Goal: Task Accomplishment & Management: Complete application form

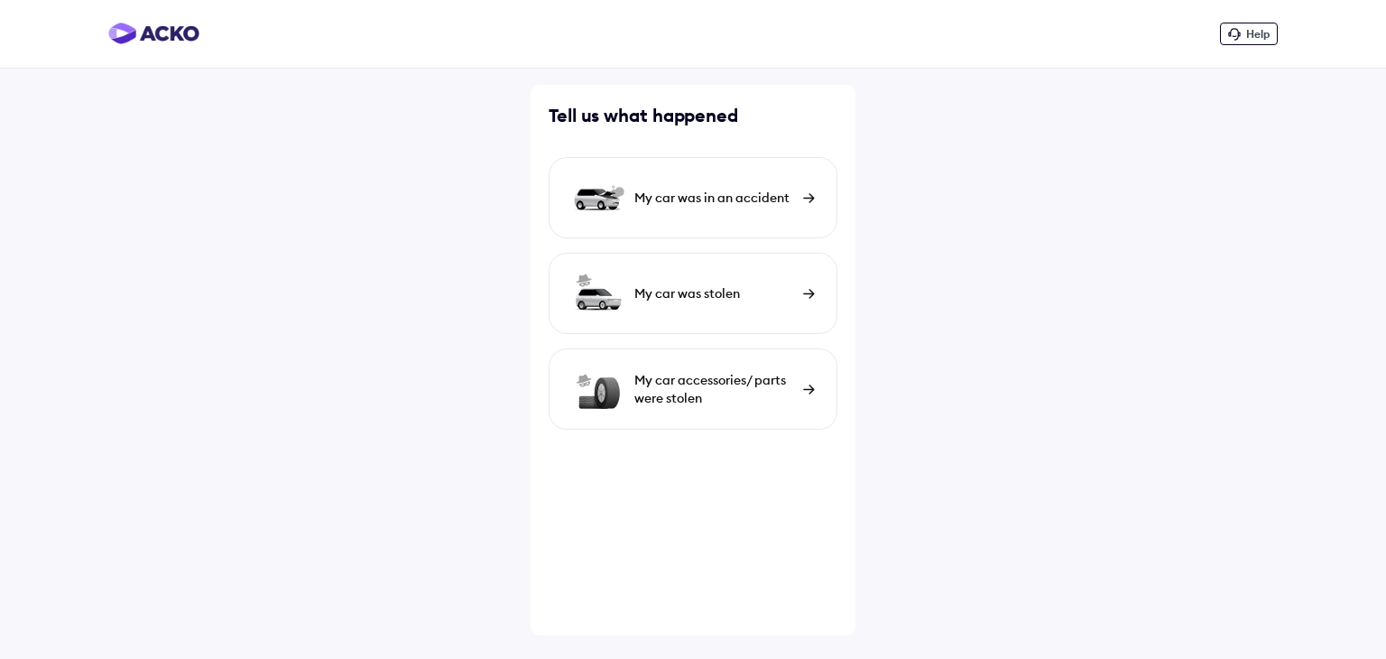
click at [813, 199] on img at bounding box center [809, 198] width 12 height 10
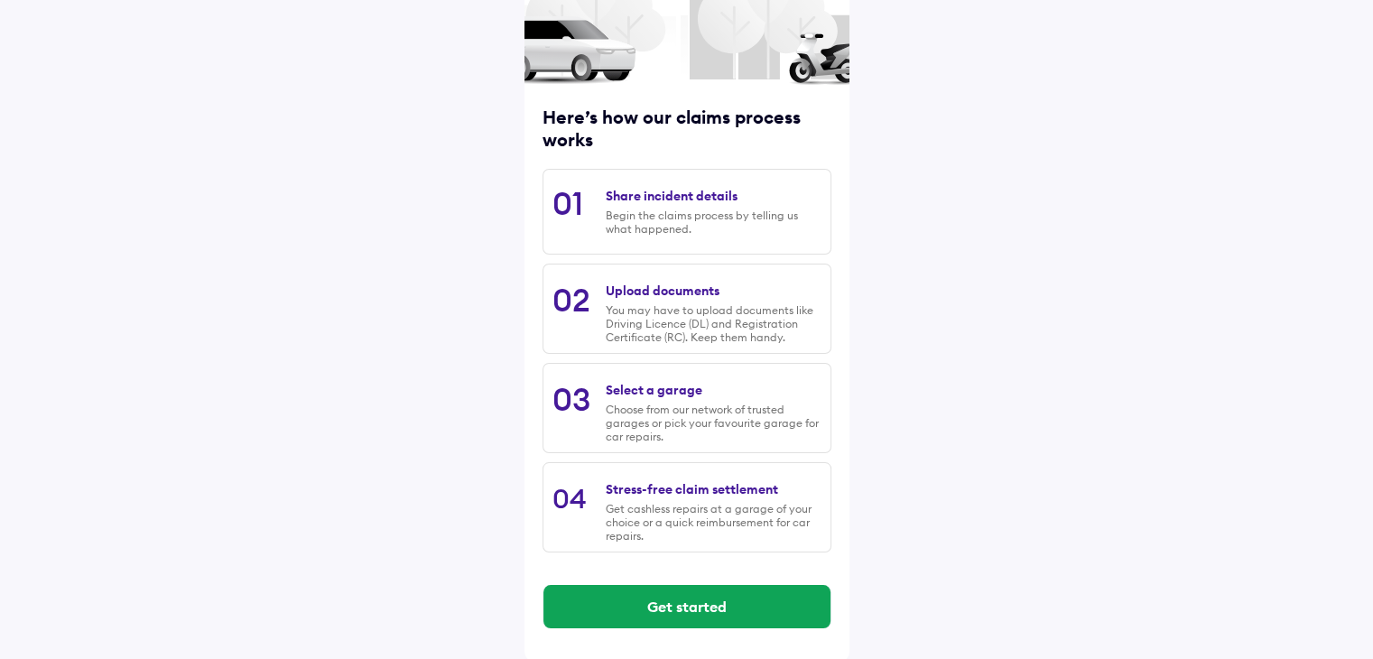
scroll to position [148, 0]
click at [722, 421] on div "Choose from our network of trusted garages or pick your favourite garage for ca…" at bounding box center [713, 422] width 215 height 41
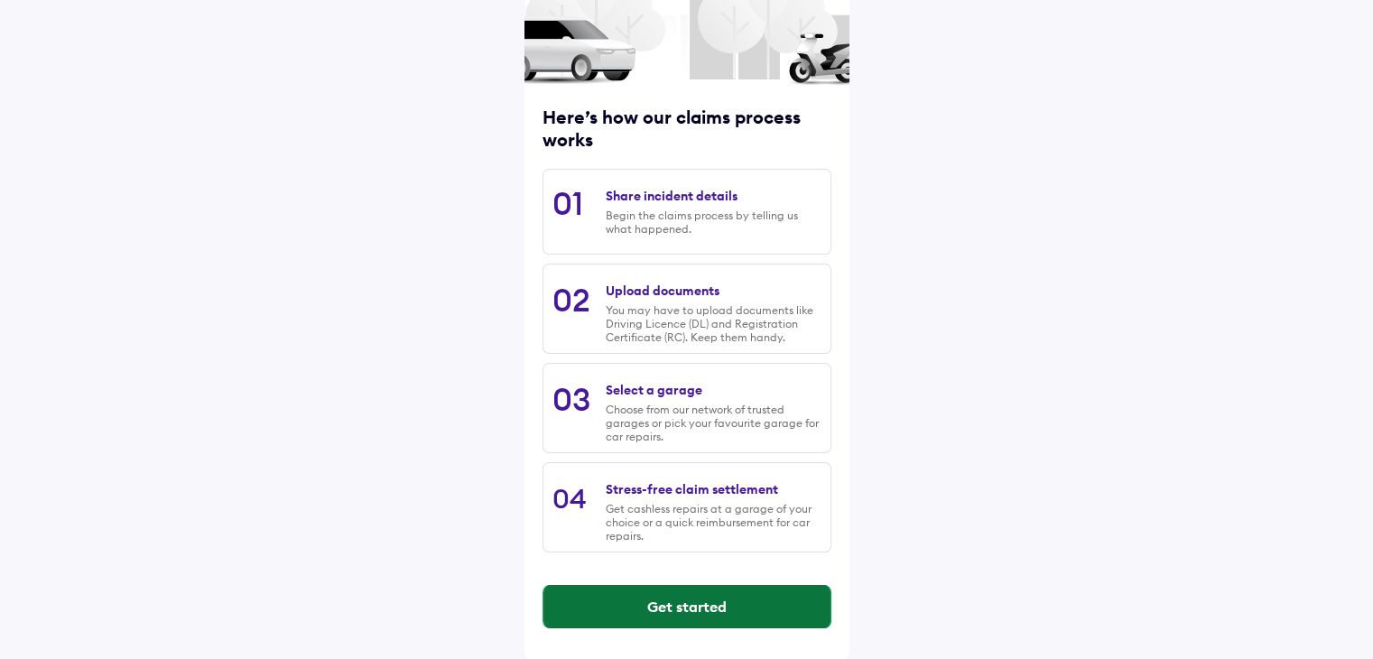
click at [695, 615] on button "Get started" at bounding box center [686, 606] width 287 height 43
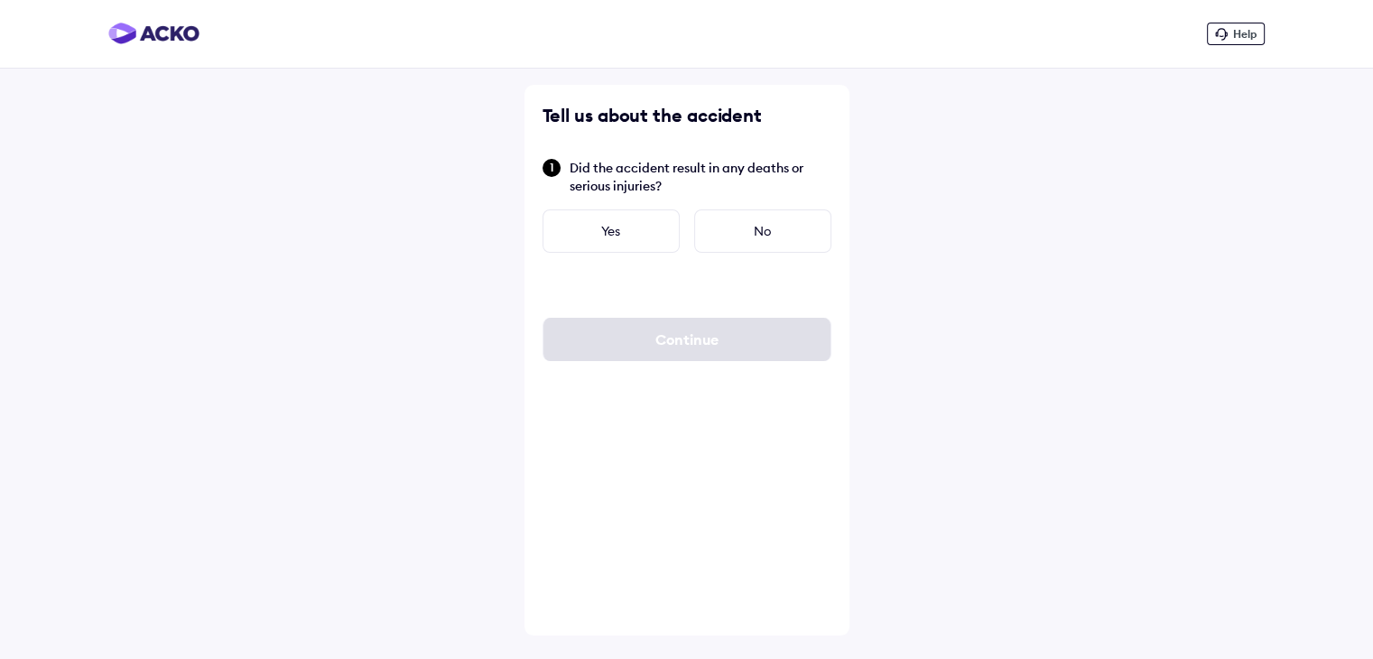
scroll to position [0, 0]
click at [766, 226] on div "No" at bounding box center [768, 230] width 137 height 43
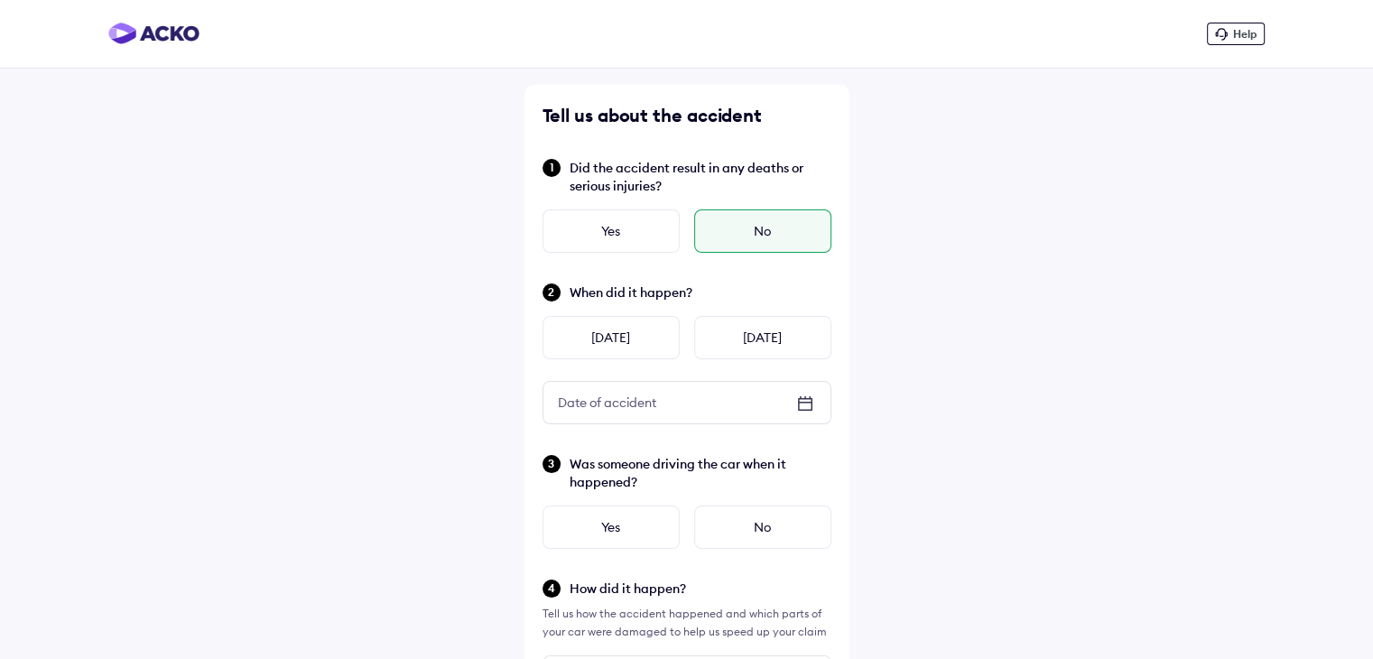
click at [808, 398] on icon at bounding box center [805, 404] width 14 height 13
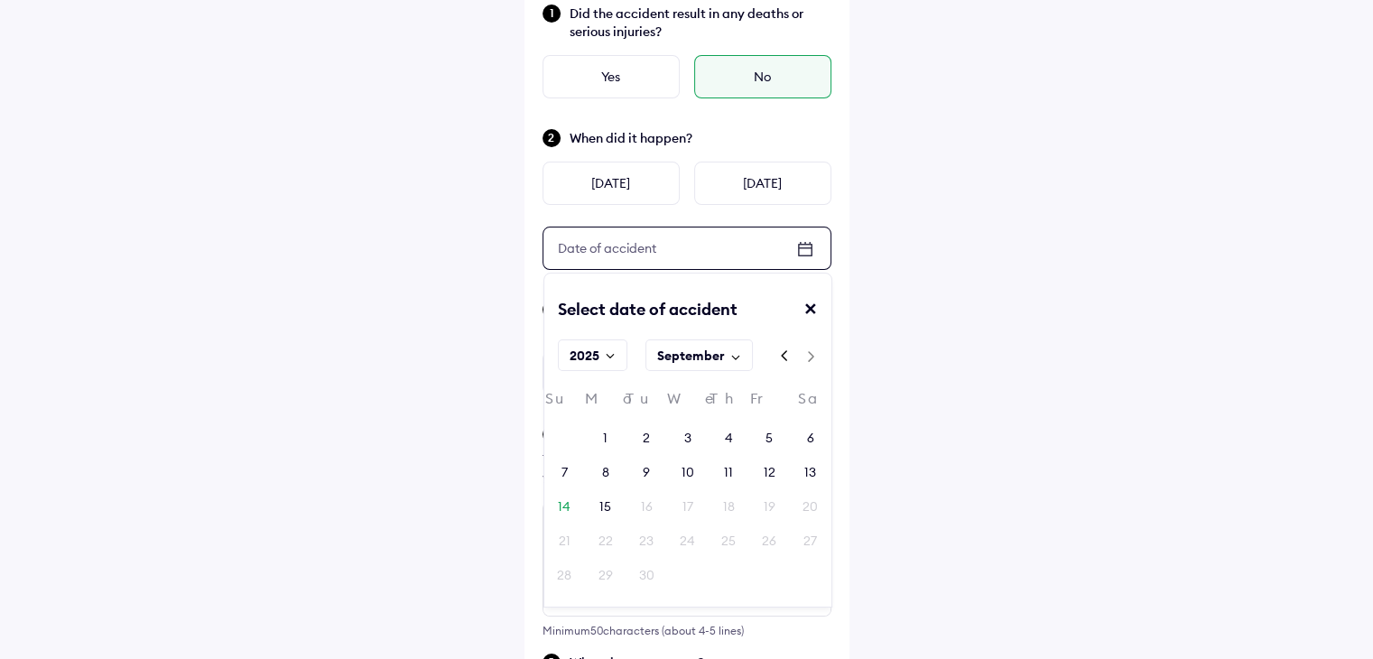
scroll to position [155, 0]
click at [765, 465] on div "12" at bounding box center [769, 471] width 12 height 18
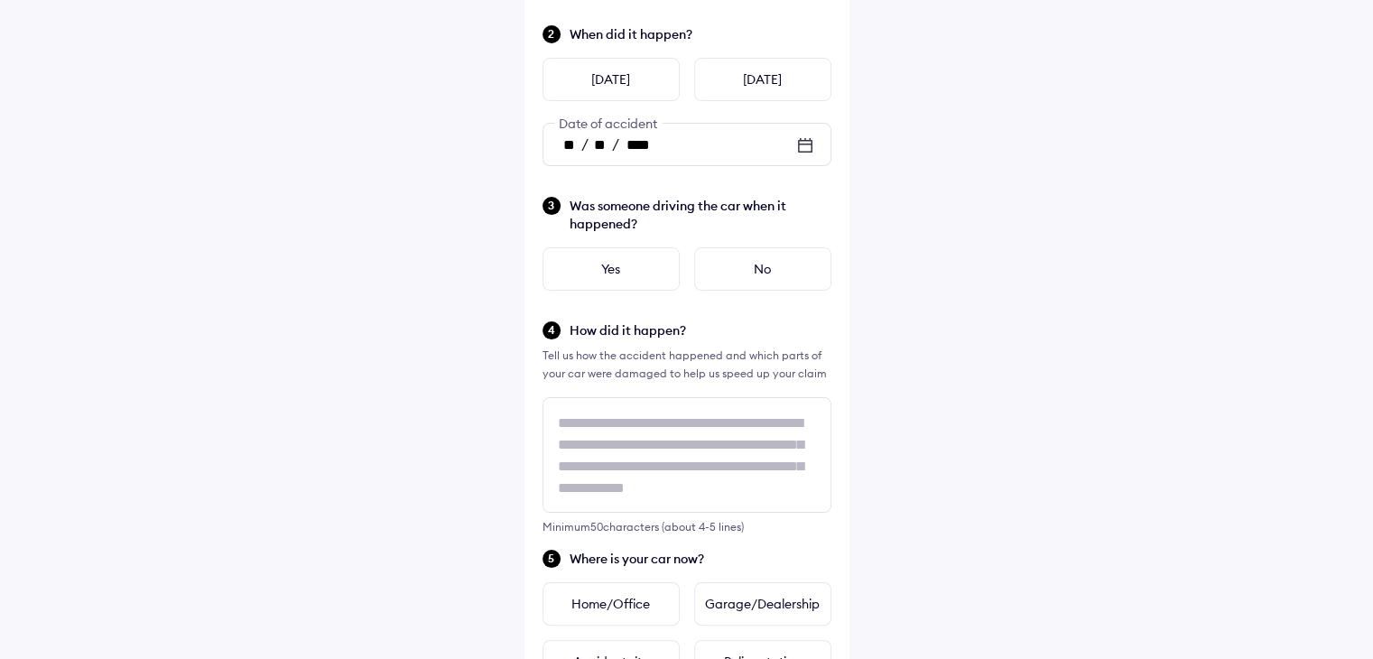
scroll to position [260, 0]
click at [645, 269] on div "Yes" at bounding box center [610, 266] width 137 height 43
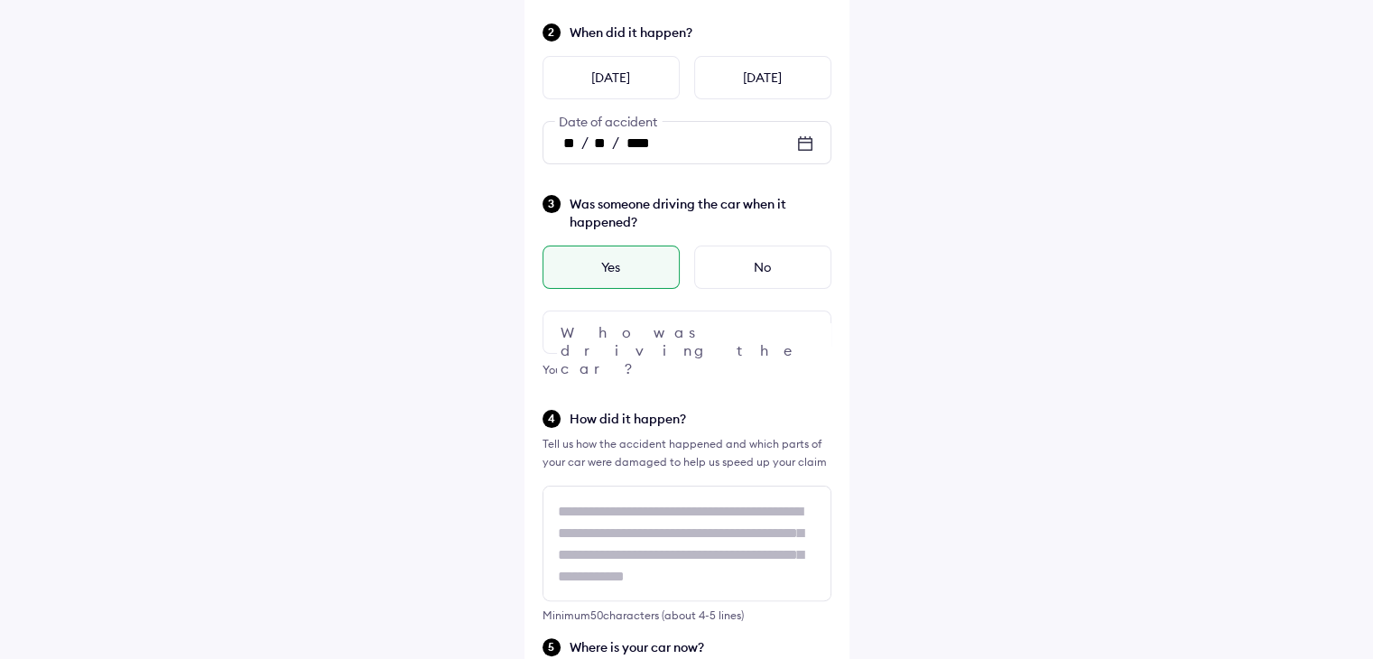
click at [811, 329] on img at bounding box center [805, 332] width 22 height 22
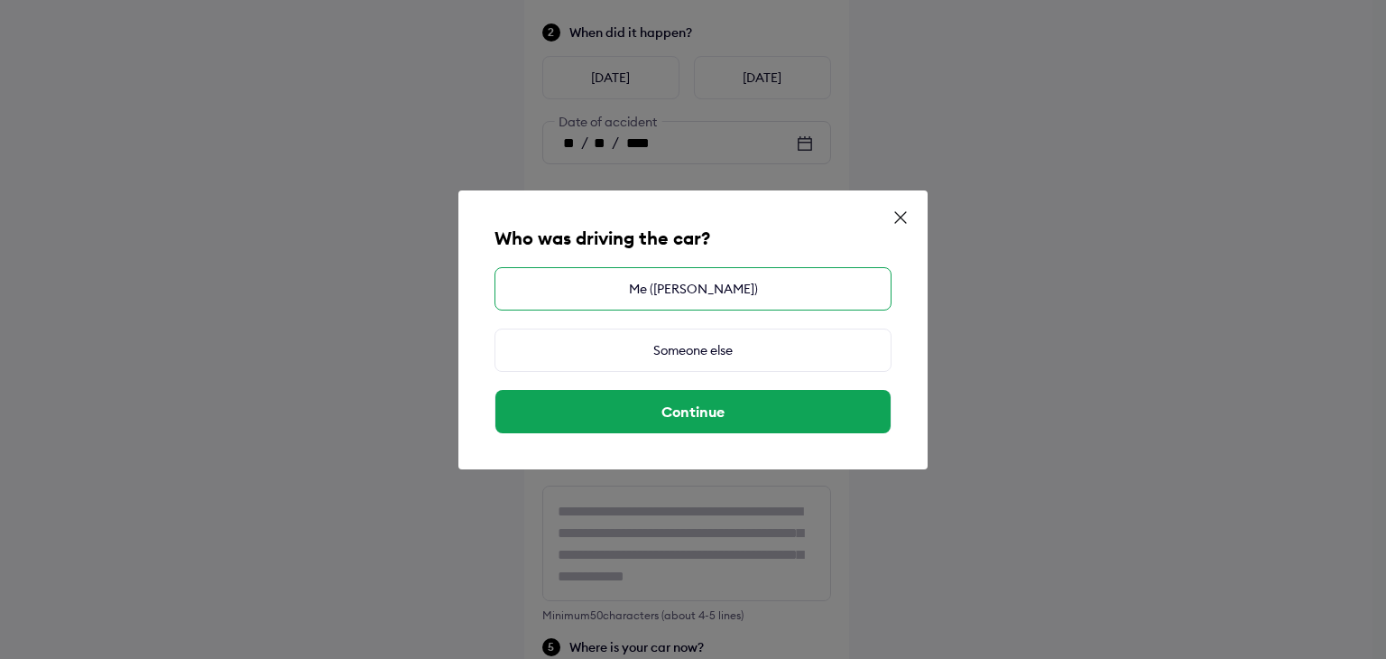
click at [702, 286] on div "Me ([PERSON_NAME])" at bounding box center [693, 288] width 397 height 43
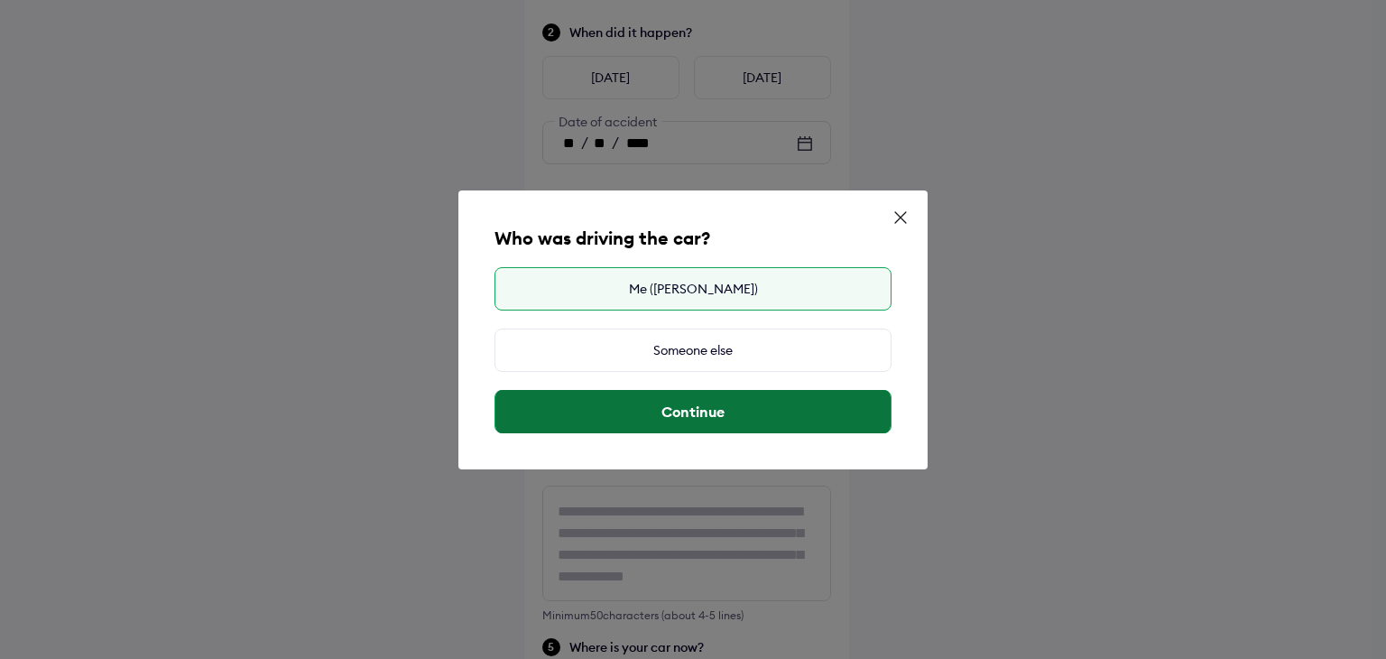
click at [606, 405] on button "Continue" at bounding box center [692, 411] width 395 height 43
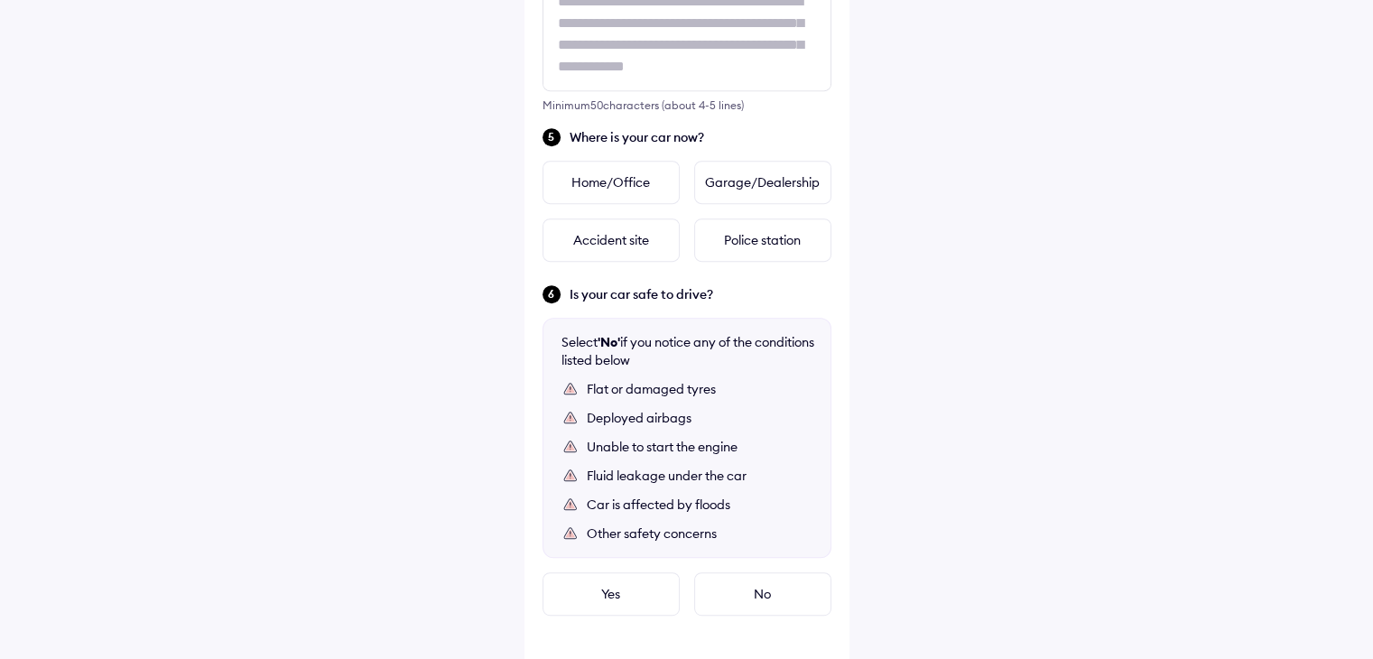
scroll to position [772, 0]
click at [642, 592] on div "Yes" at bounding box center [610, 591] width 137 height 43
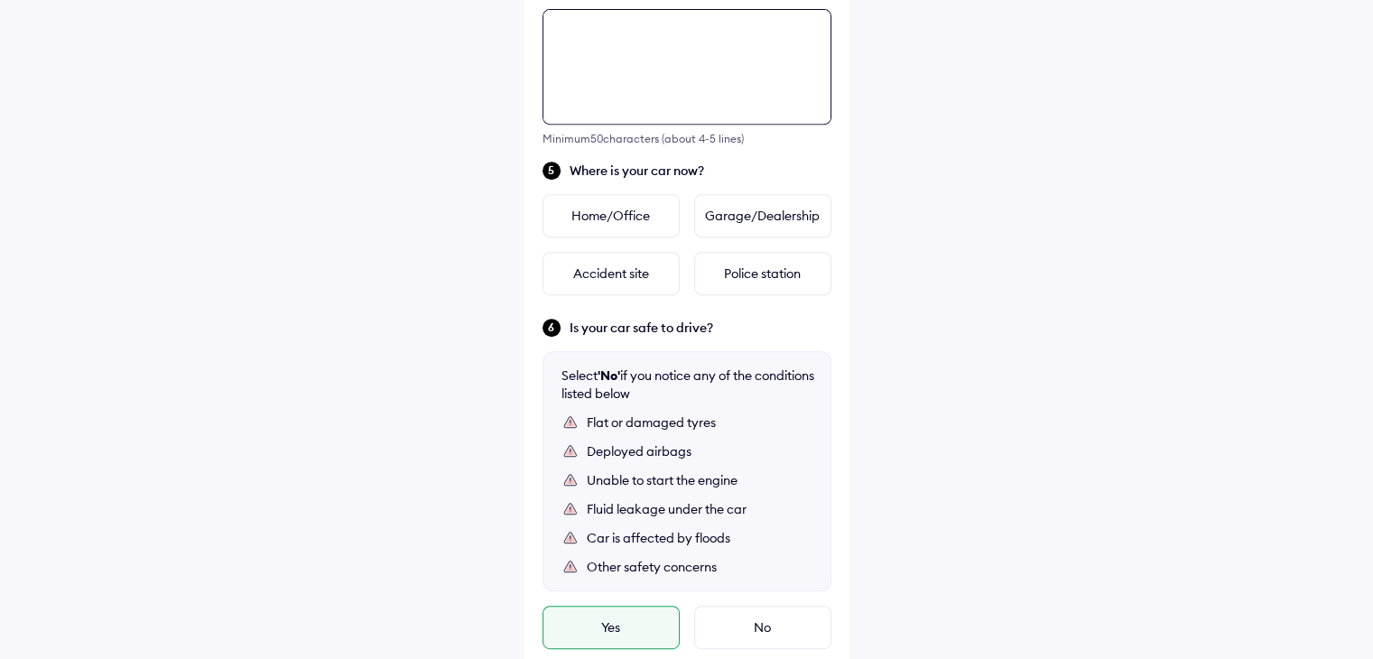
scroll to position [745, 0]
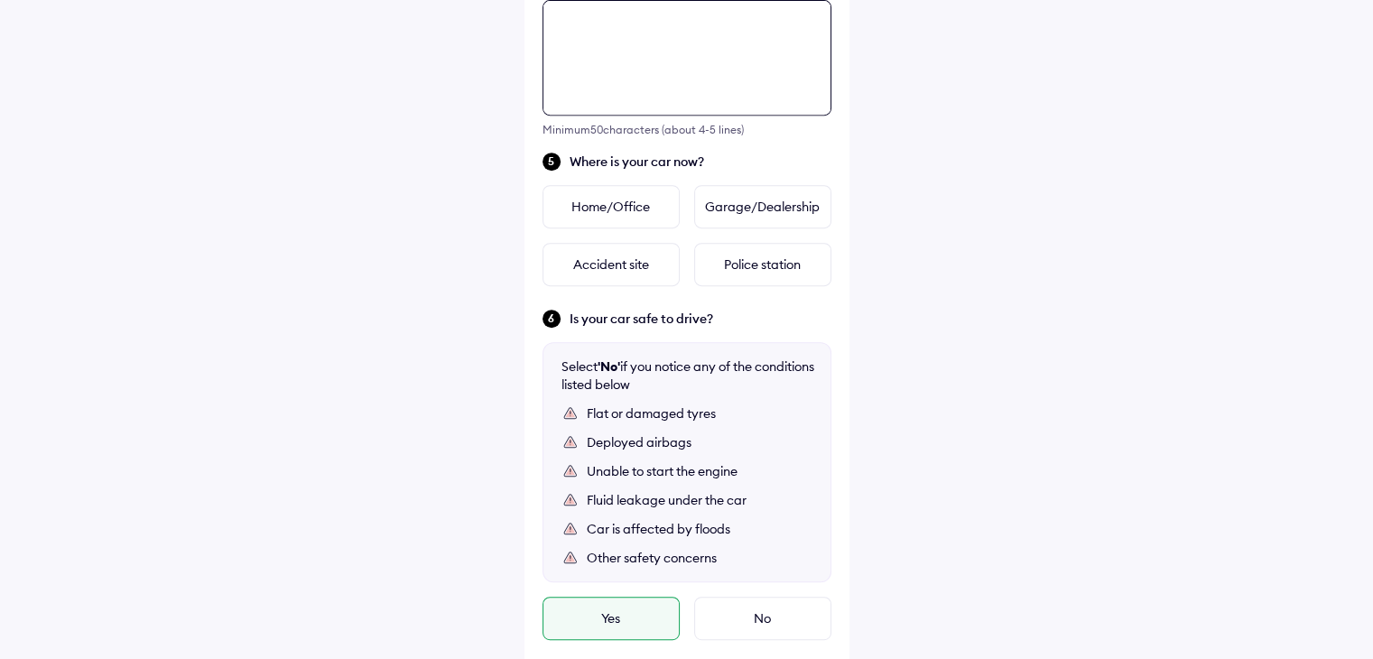
drag, startPoint x: 622, startPoint y: 291, endPoint x: 642, endPoint y: 310, distance: 26.8
click at [642, 310] on div "Tell us about the accident Did the accident result in any deaths or serious inj…" at bounding box center [686, 70] width 325 height 1463
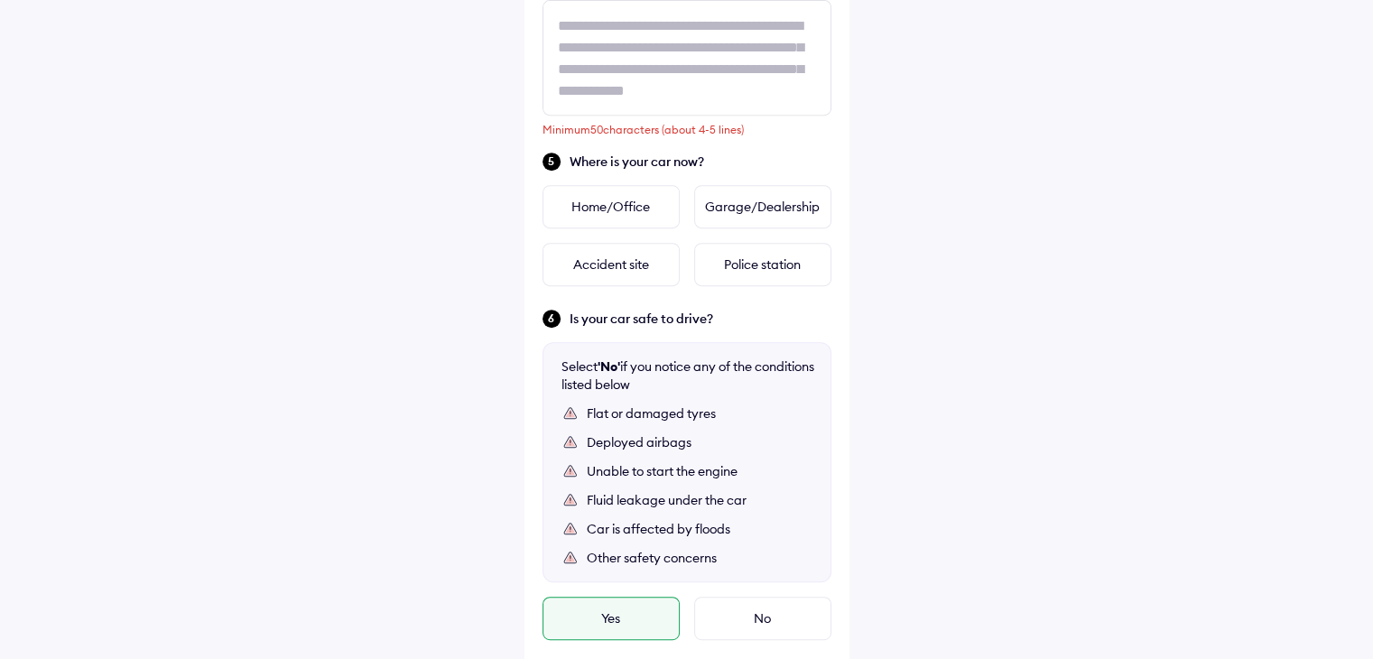
click at [985, 66] on div "Help Tell us about the accident Did the accident result in any deaths or seriou…" at bounding box center [686, 29] width 1373 height 1548
click at [635, 207] on div "Home/Office" at bounding box center [610, 206] width 137 height 43
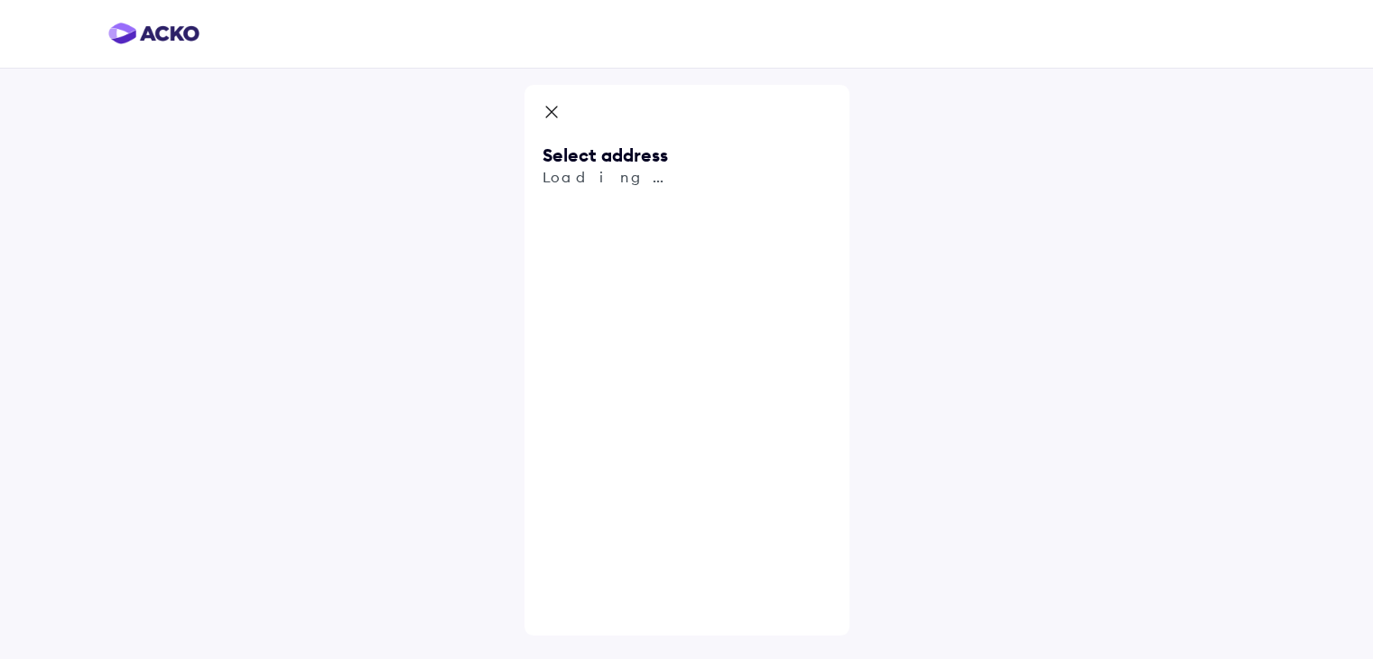
scroll to position [0, 0]
click at [663, 264] on span "Use my current location" at bounding box center [707, 279] width 262 height 60
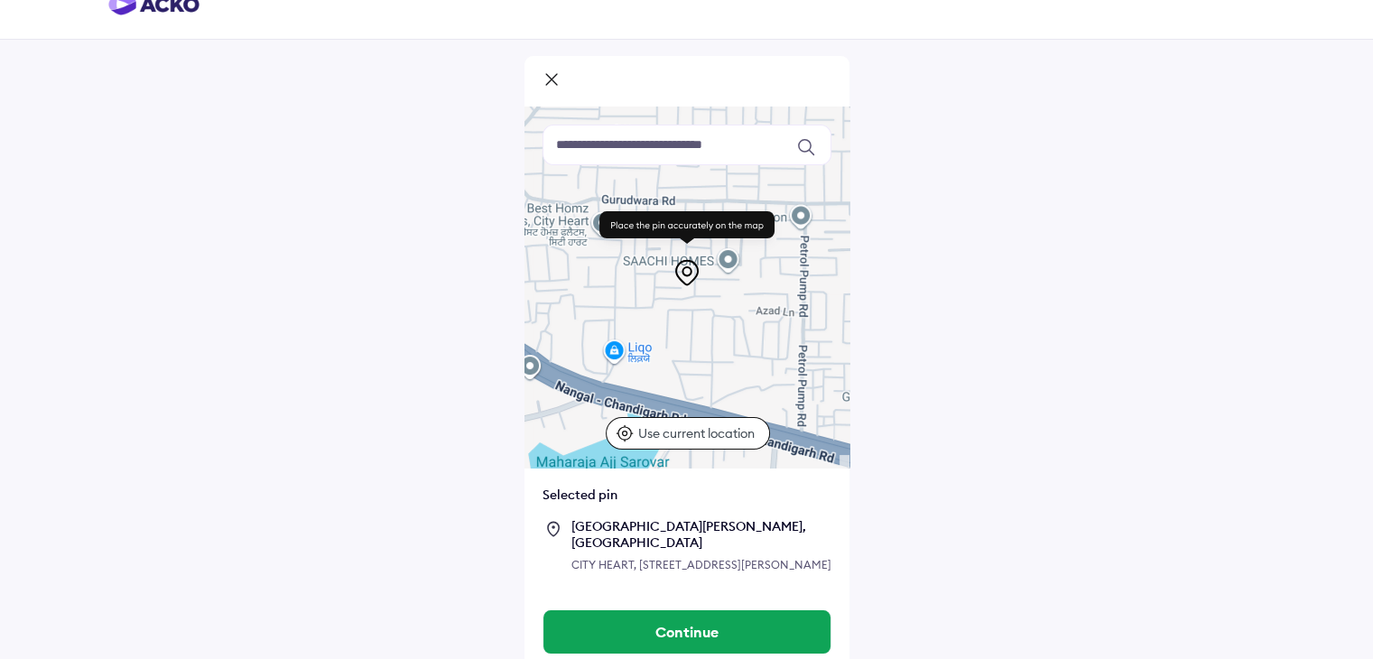
scroll to position [43, 0]
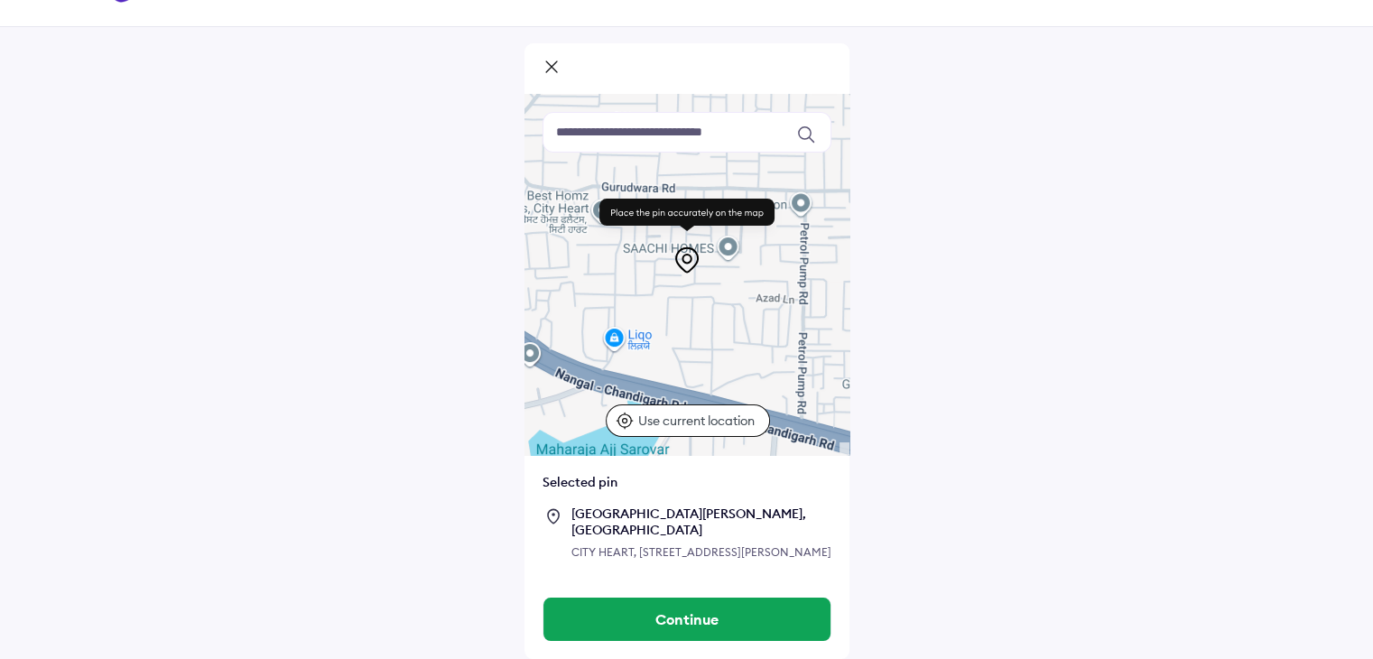
click at [673, 263] on icon at bounding box center [686, 259] width 29 height 29
drag, startPoint x: 687, startPoint y: 254, endPoint x: 678, endPoint y: 254, distance: 9.1
click at [678, 254] on icon at bounding box center [686, 259] width 29 height 29
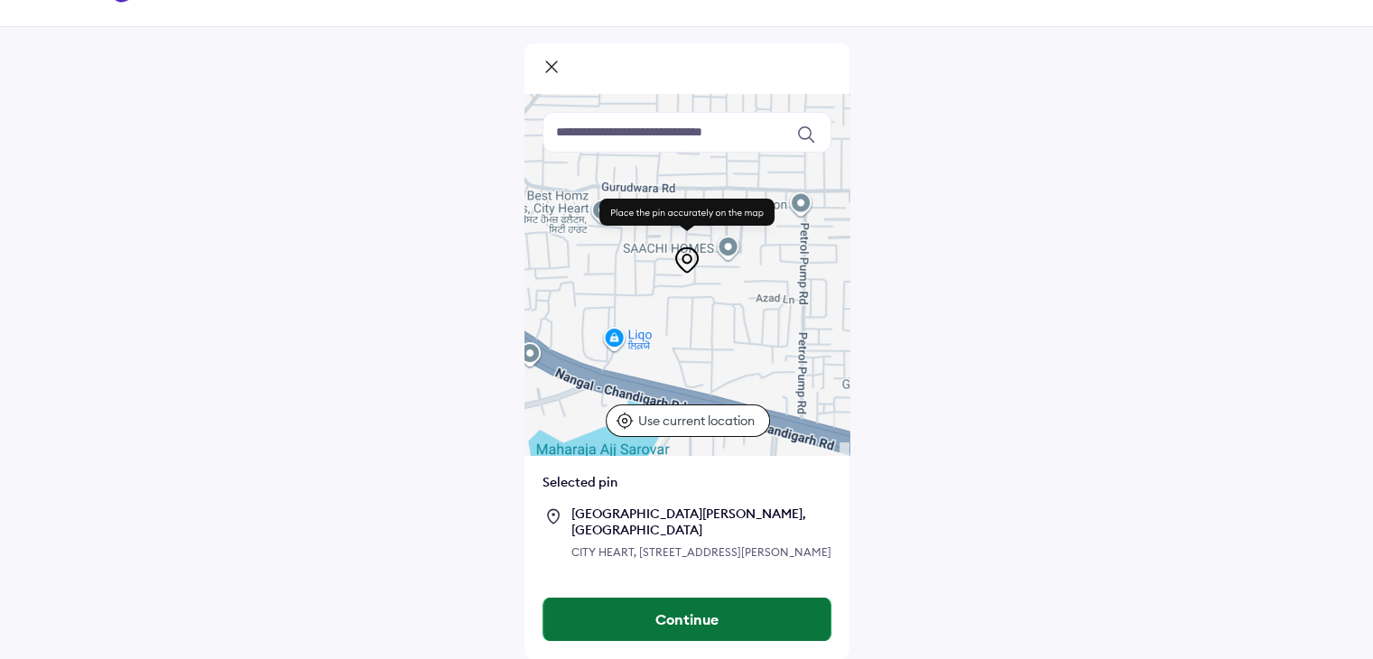
click at [677, 629] on button "Continue" at bounding box center [686, 618] width 287 height 43
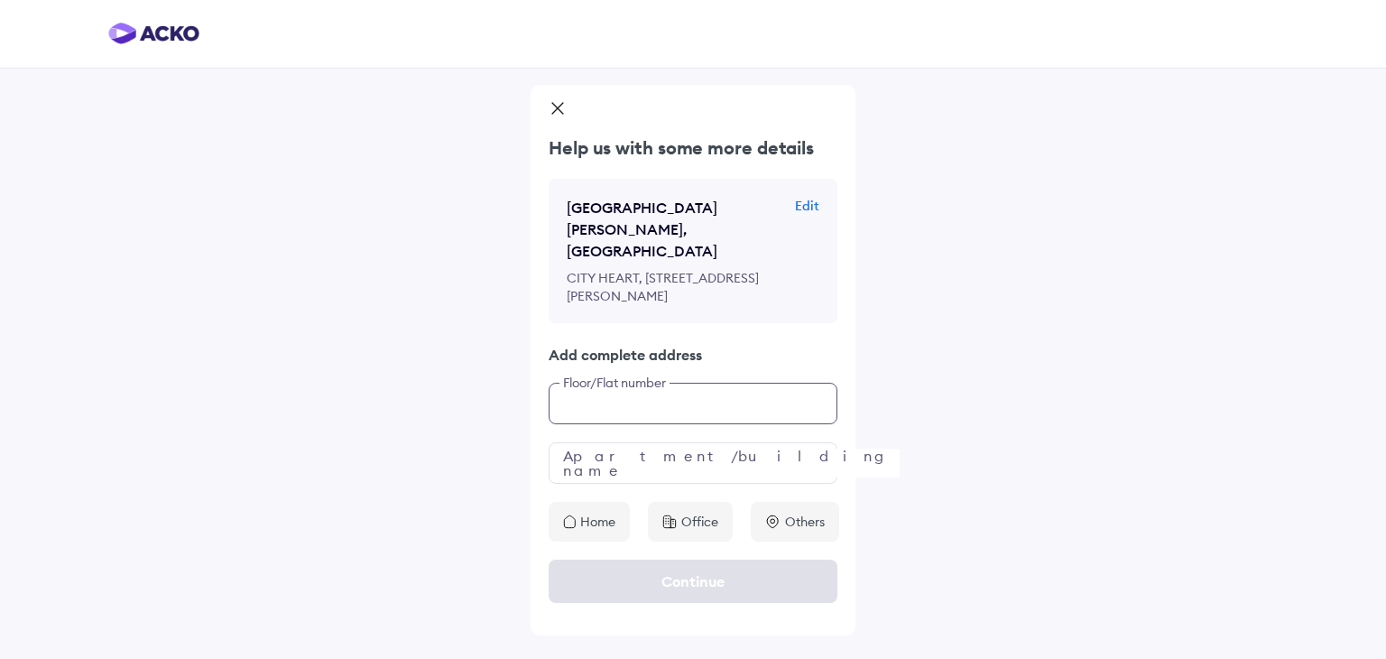
click at [653, 397] on input "text" at bounding box center [693, 404] width 289 height 42
type input "**********"
click at [661, 462] on input "text" at bounding box center [693, 463] width 289 height 42
click at [610, 524] on p "Home" at bounding box center [597, 522] width 35 height 18
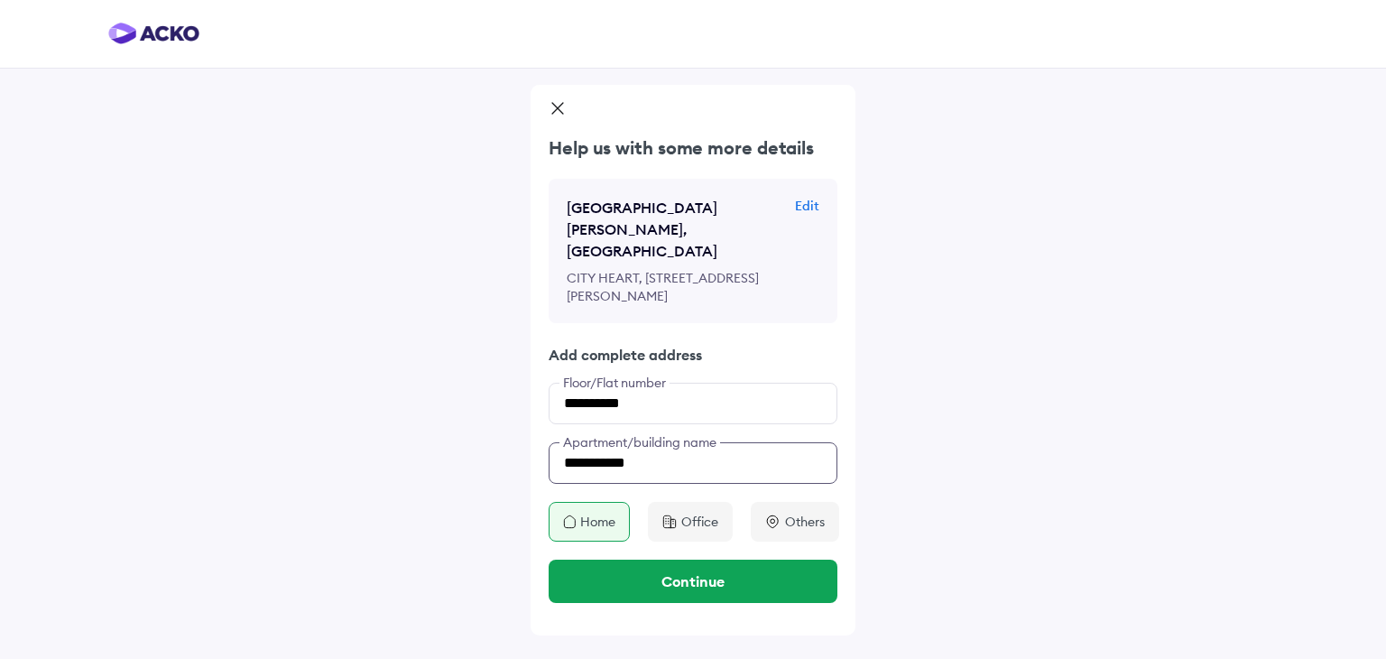
click at [664, 452] on input "**********" at bounding box center [693, 463] width 289 height 42
click at [651, 457] on input "**********" at bounding box center [693, 463] width 289 height 42
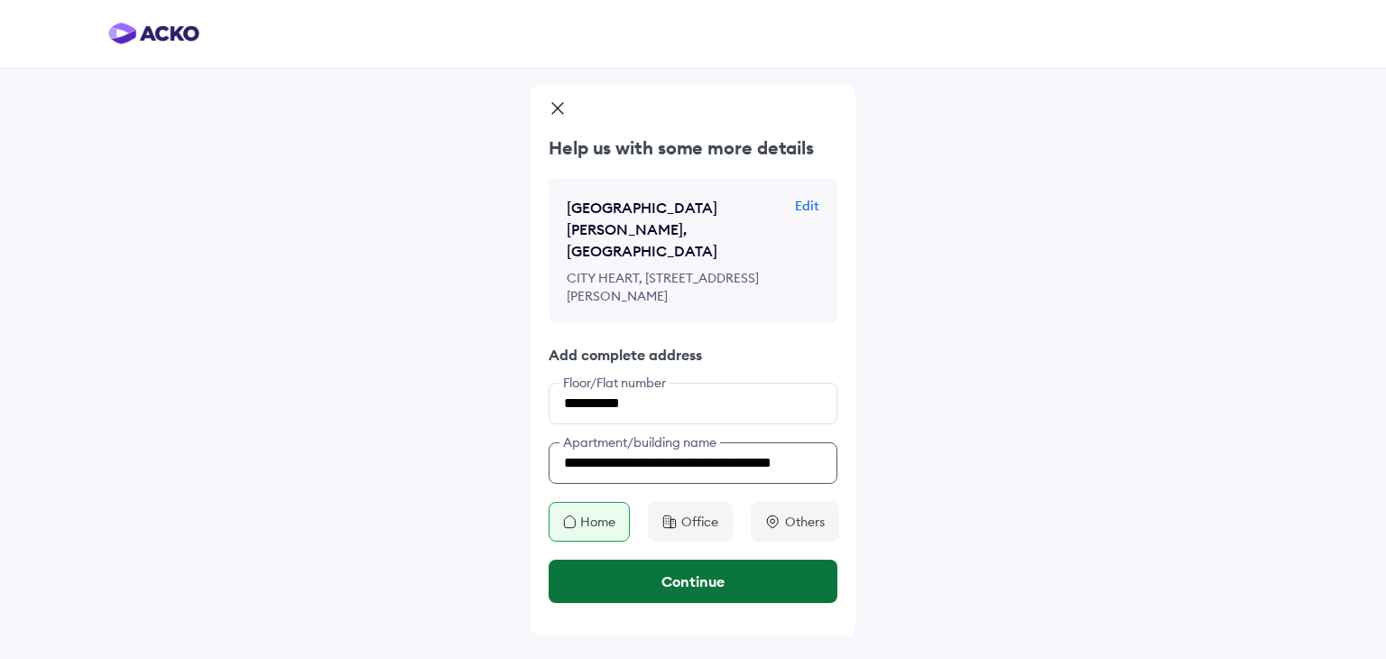
type input "**********"
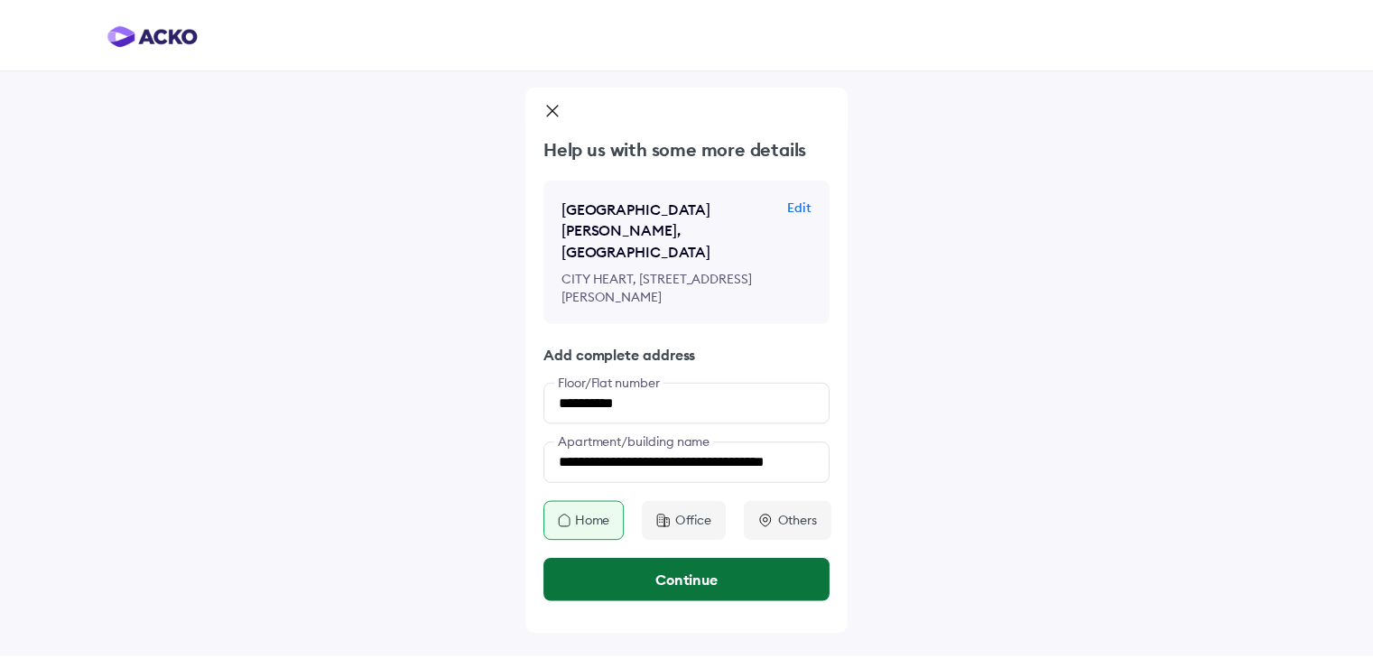
scroll to position [0, 0]
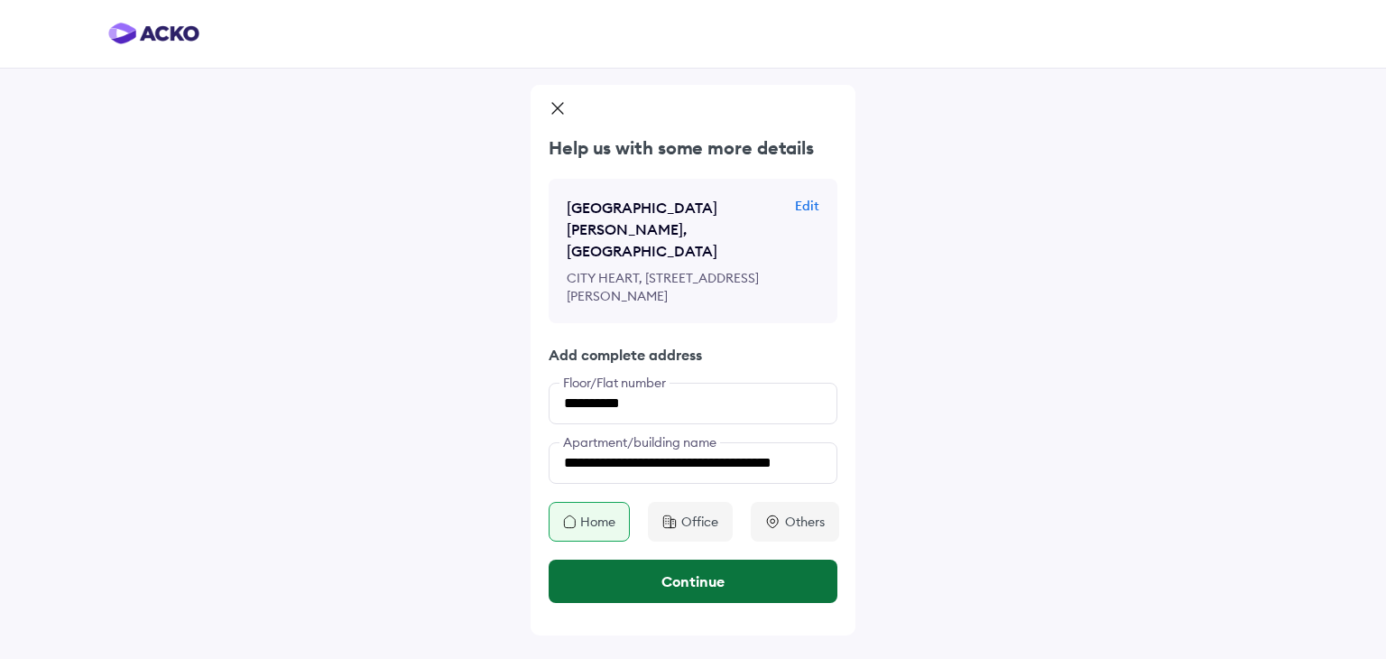
click at [656, 579] on button "Continue" at bounding box center [693, 580] width 289 height 43
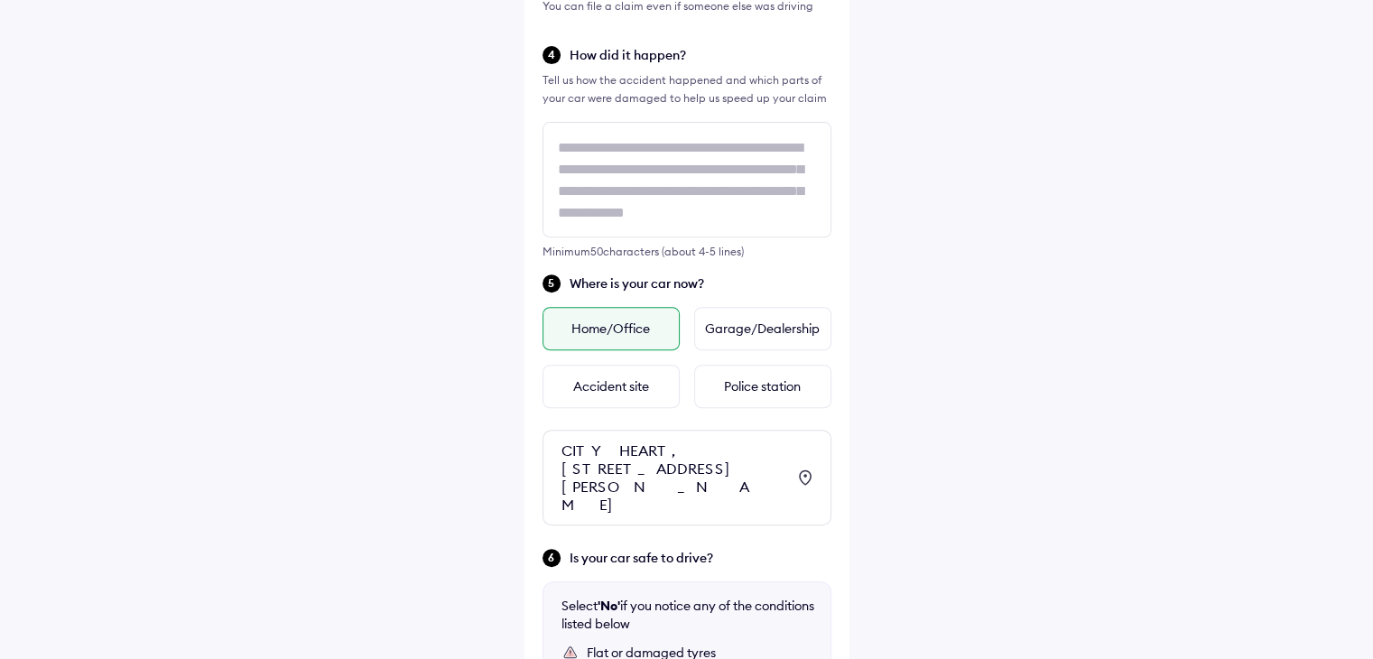
scroll to position [603, 0]
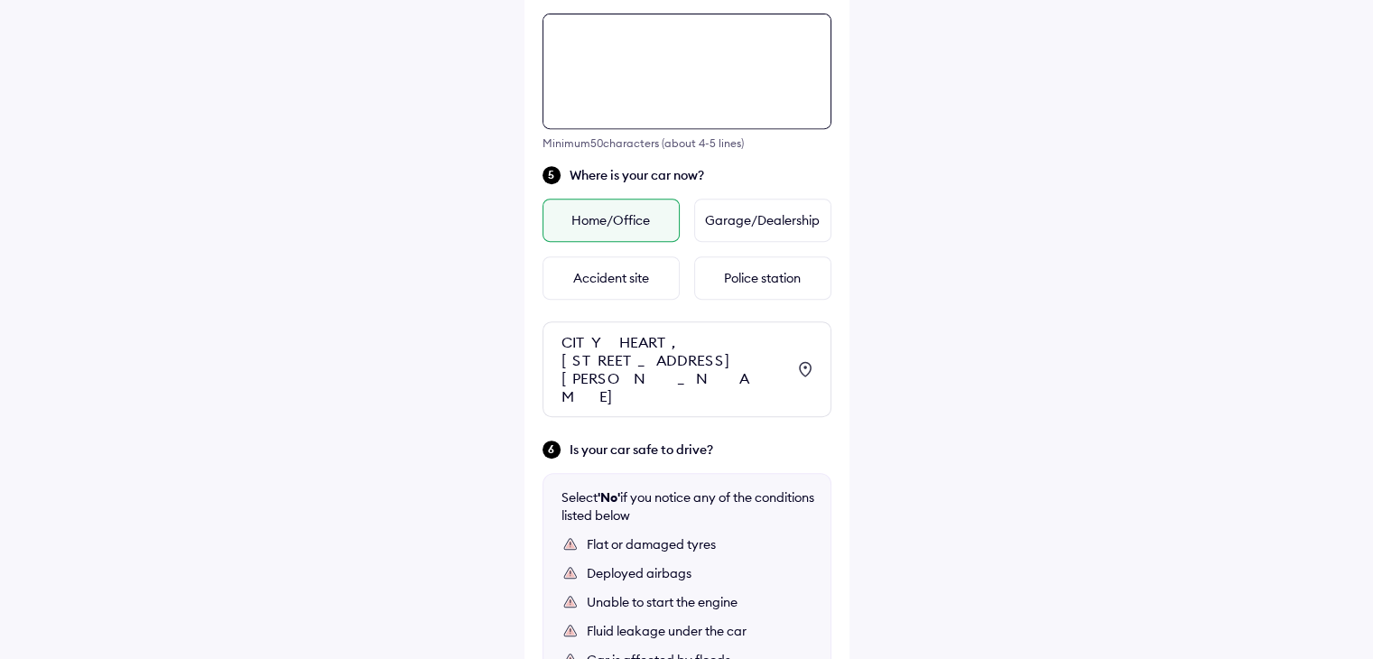
click at [592, 175] on div "Tell us about the accident Did the accident result in any deaths or serious inj…" at bounding box center [686, 143] width 325 height 1580
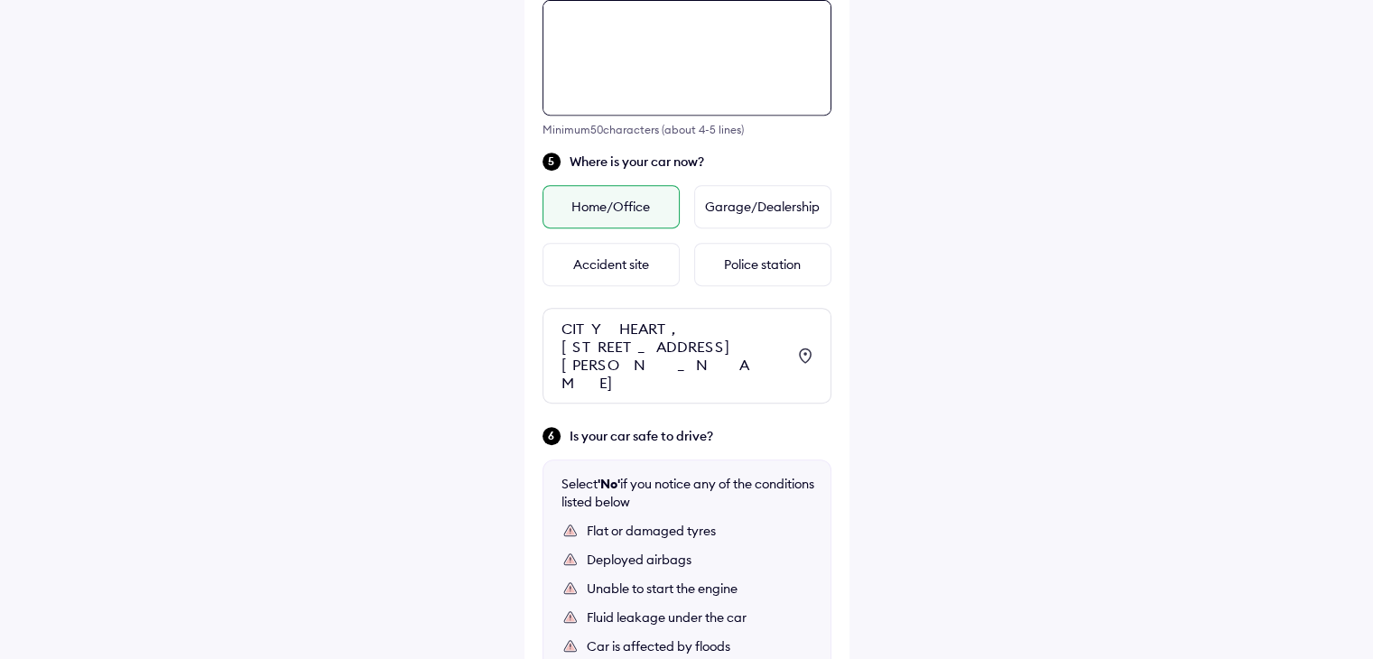
click at [580, 43] on textarea at bounding box center [686, 58] width 289 height 116
click at [610, 27] on textarea "*****" at bounding box center [686, 58] width 289 height 116
click at [782, 49] on textarea "**********" at bounding box center [686, 58] width 289 height 116
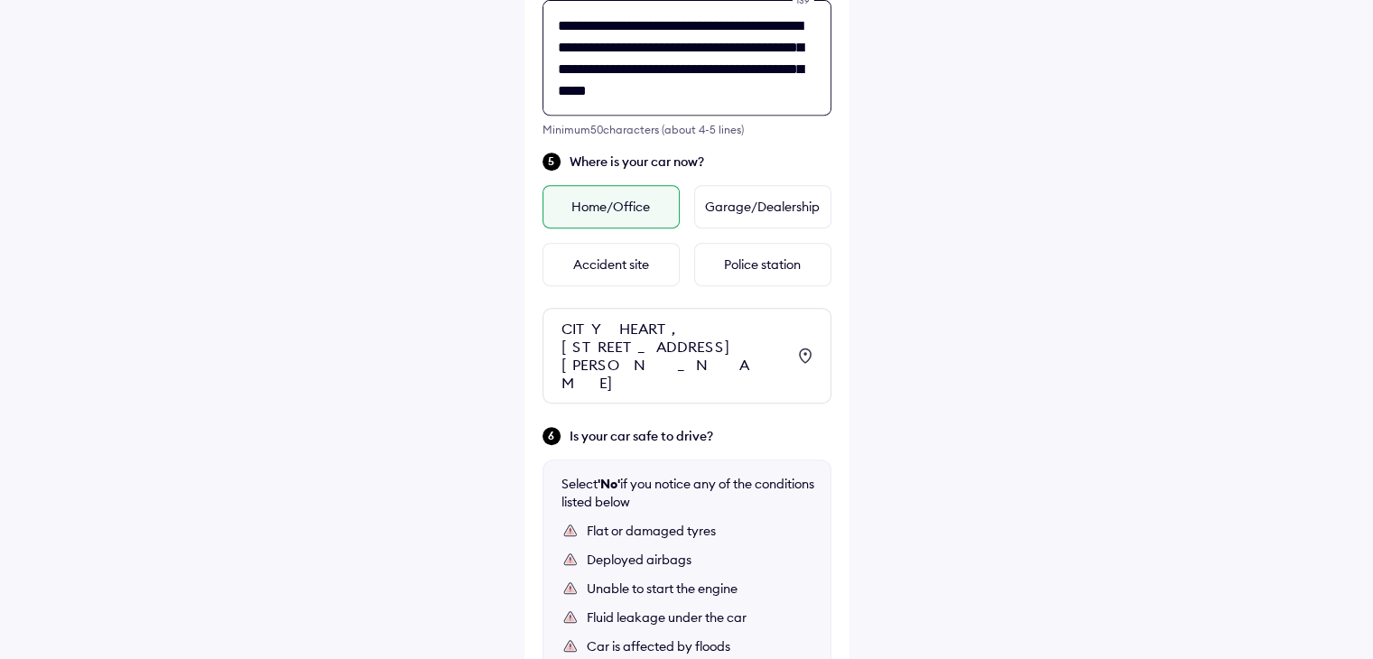
scroll to position [7, 0]
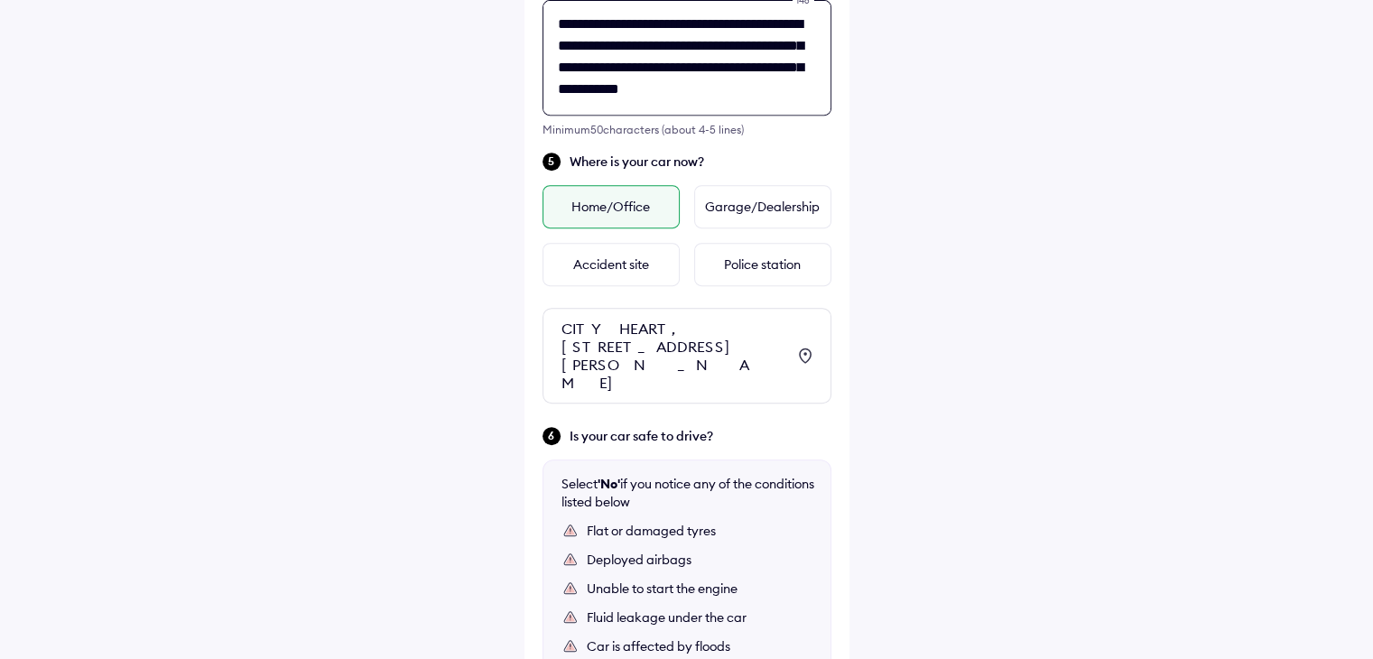
click at [771, 84] on textarea "**********" at bounding box center [686, 58] width 289 height 116
click at [793, 84] on textarea "**********" at bounding box center [686, 58] width 289 height 116
click at [611, 103] on textarea "**********" at bounding box center [686, 58] width 289 height 116
click at [666, 105] on textarea "**********" at bounding box center [686, 58] width 289 height 116
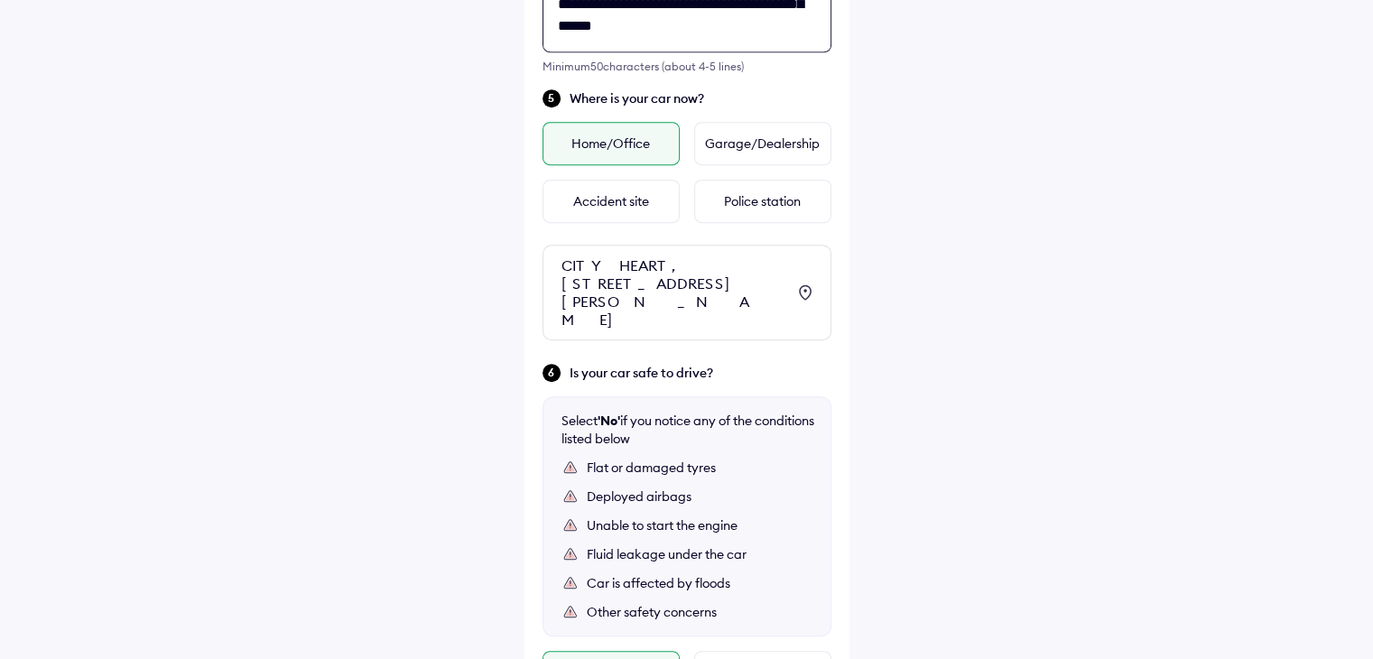
scroll to position [988, 0]
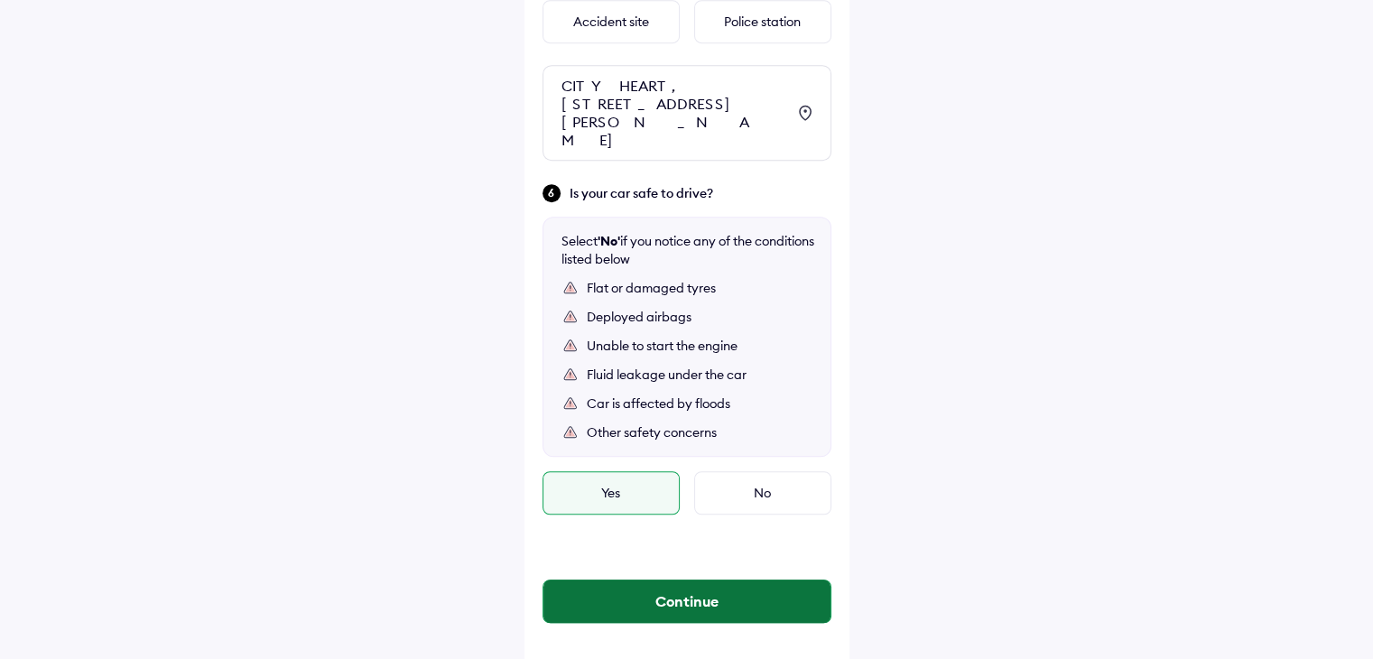
type textarea "**********"
click at [647, 590] on button "Continue" at bounding box center [686, 600] width 287 height 43
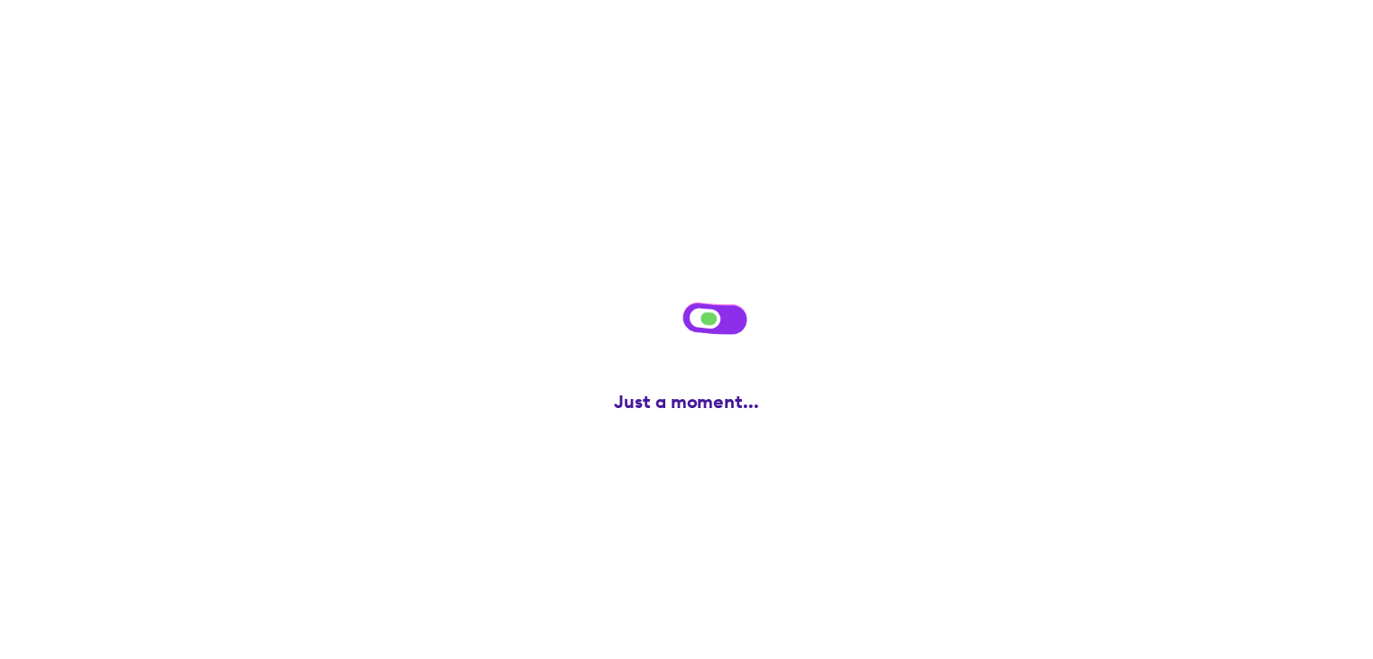
scroll to position [0, 0]
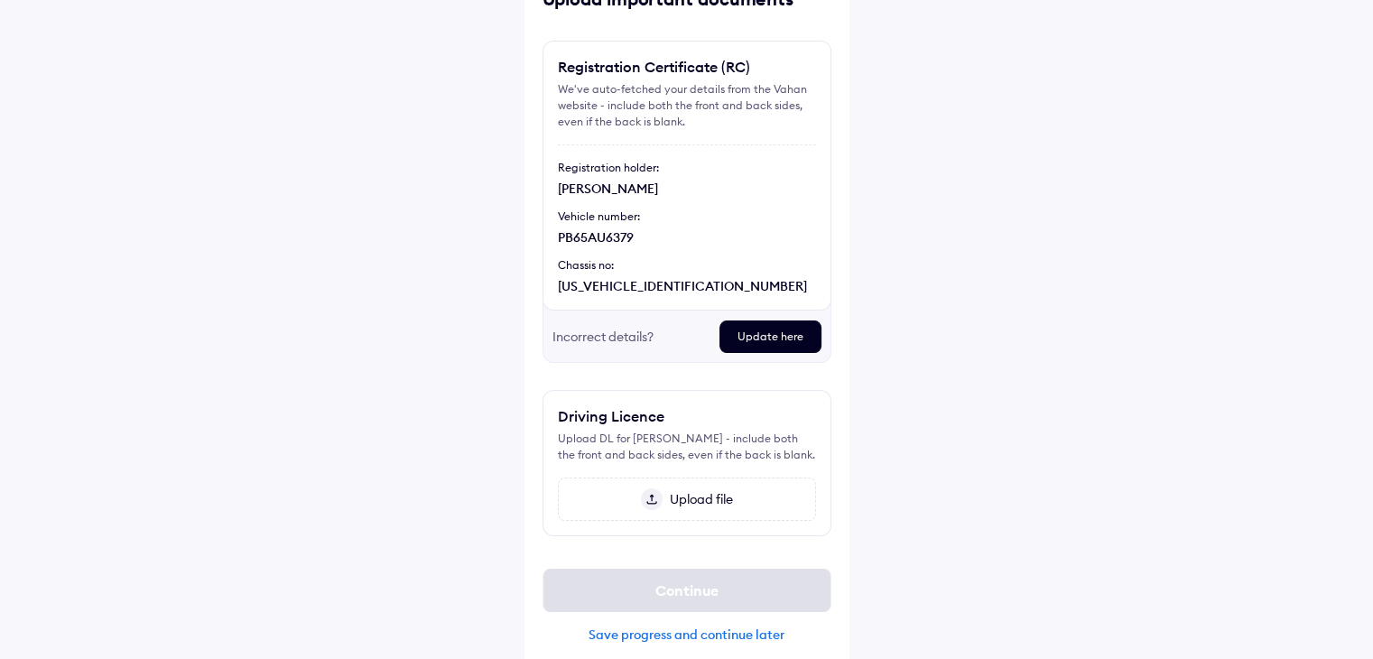
scroll to position [132, 0]
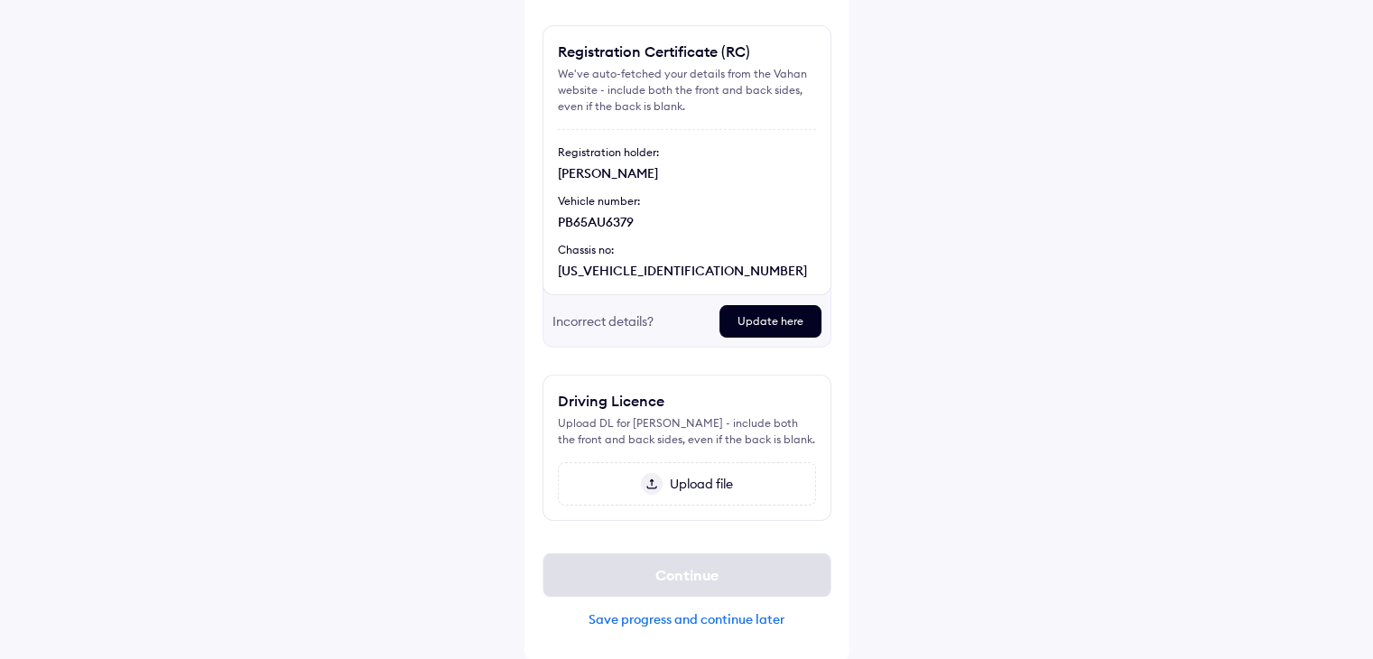
click at [641, 485] on img at bounding box center [652, 484] width 22 height 22
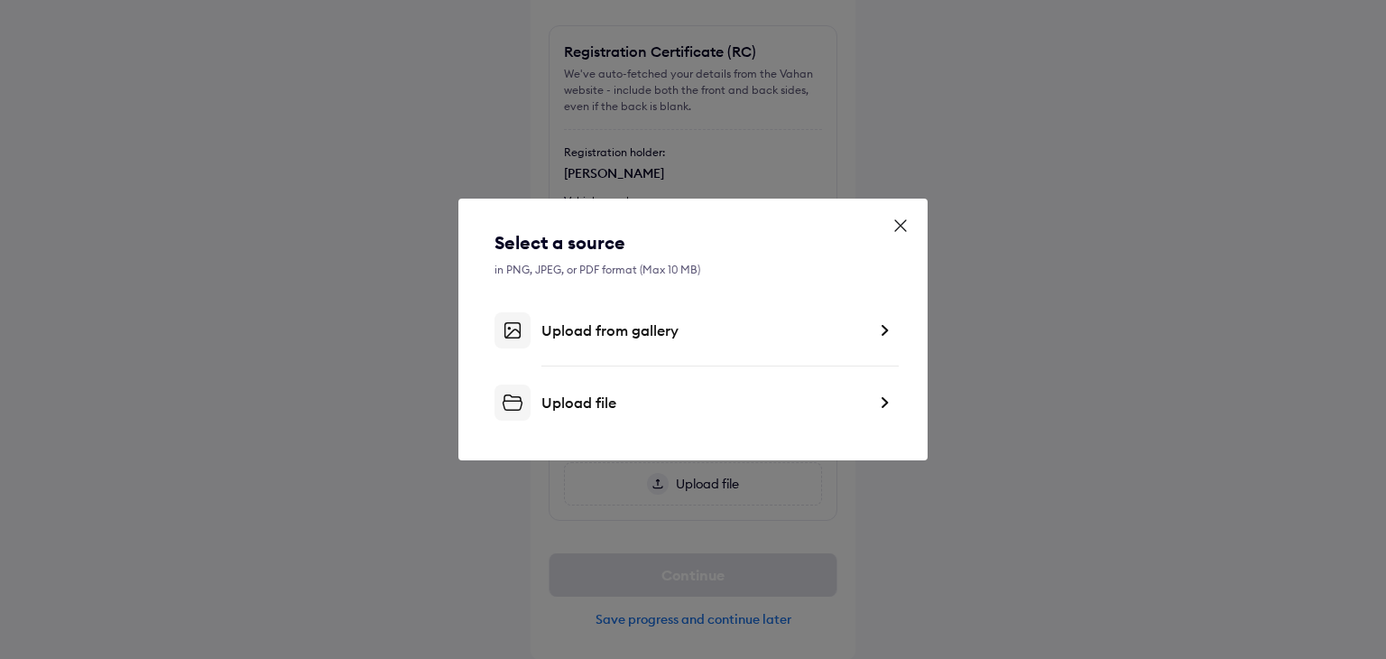
click at [596, 399] on div "Upload file" at bounding box center [703, 402] width 325 height 18
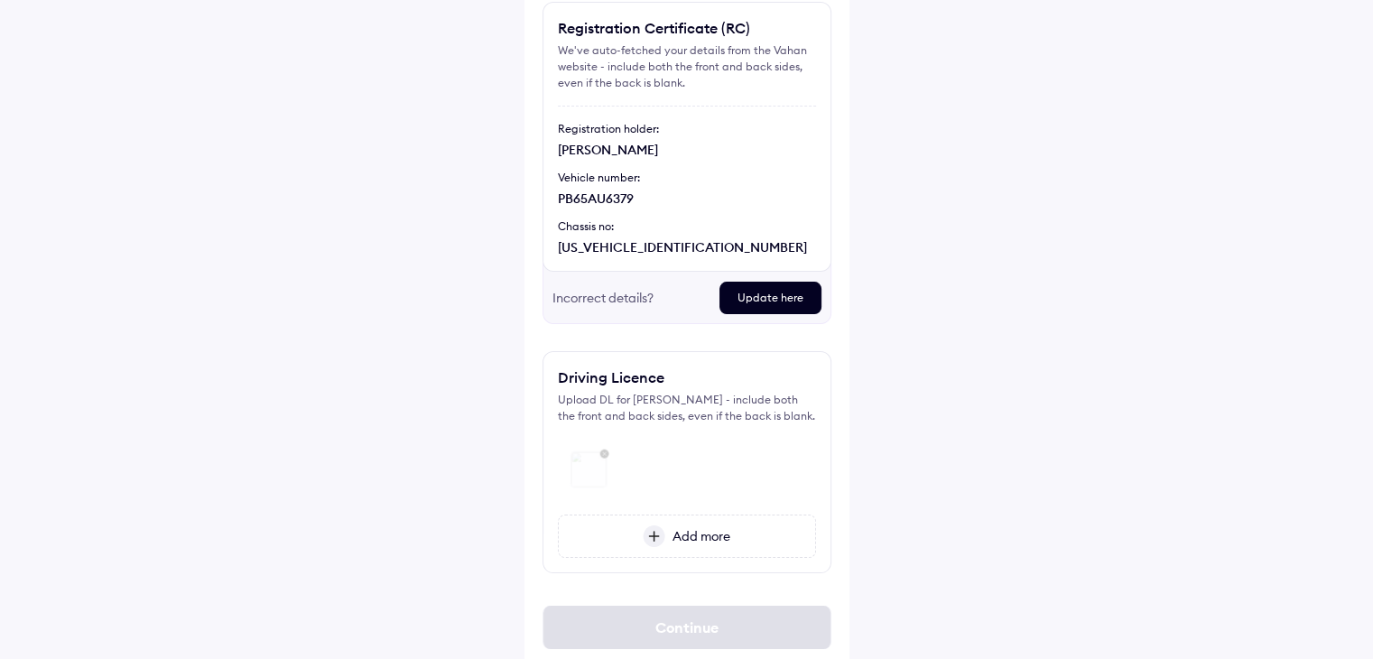
scroll to position [159, 0]
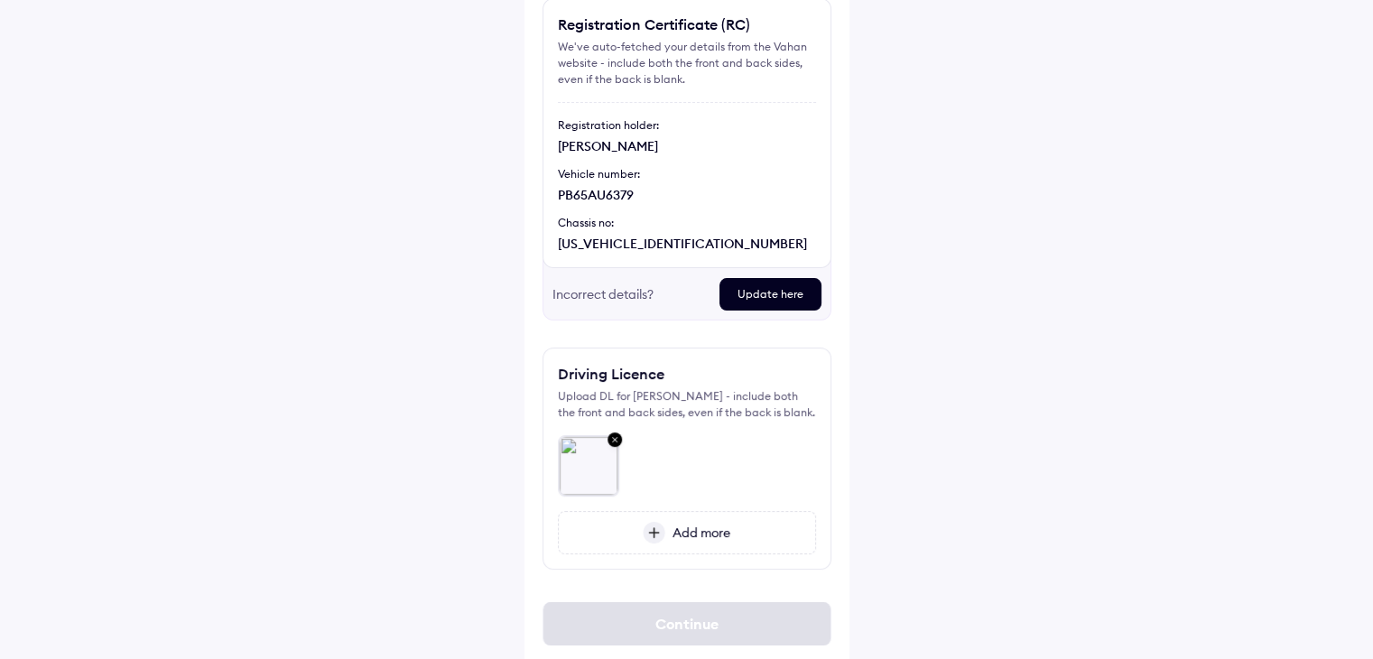
click at [660, 532] on img at bounding box center [654, 533] width 23 height 22
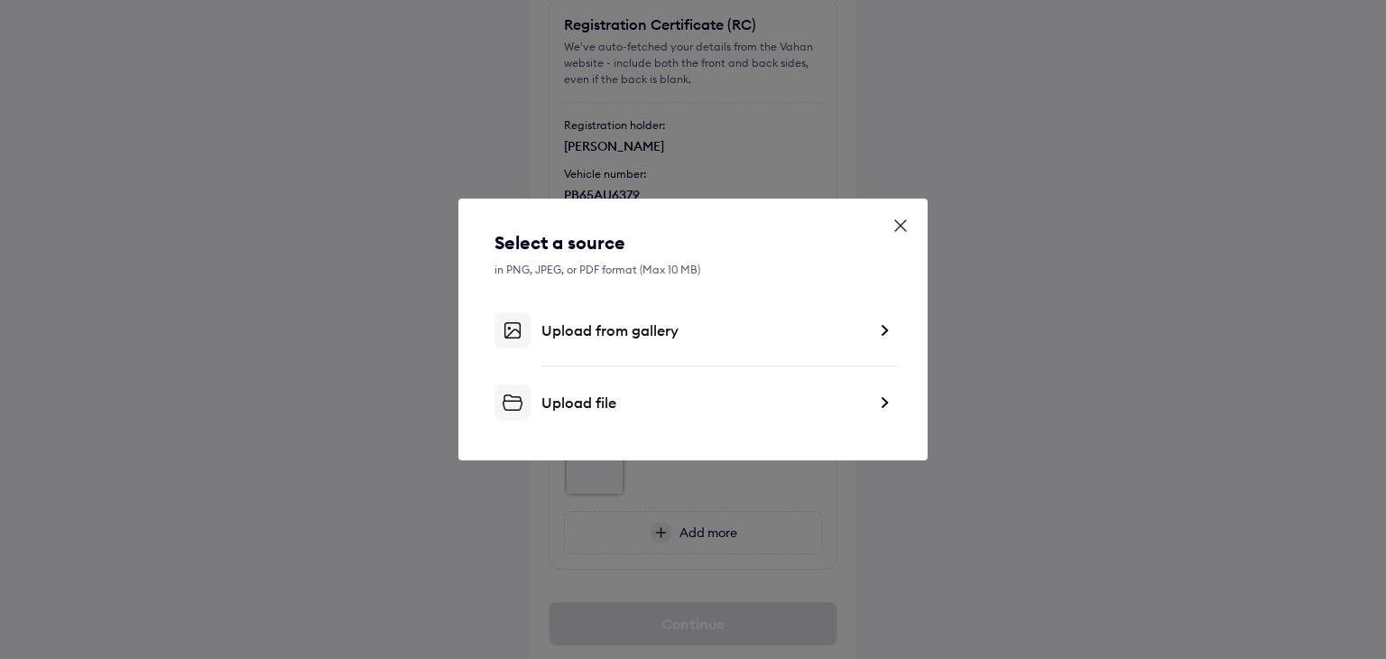
click at [615, 407] on div "Upload file" at bounding box center [703, 402] width 325 height 18
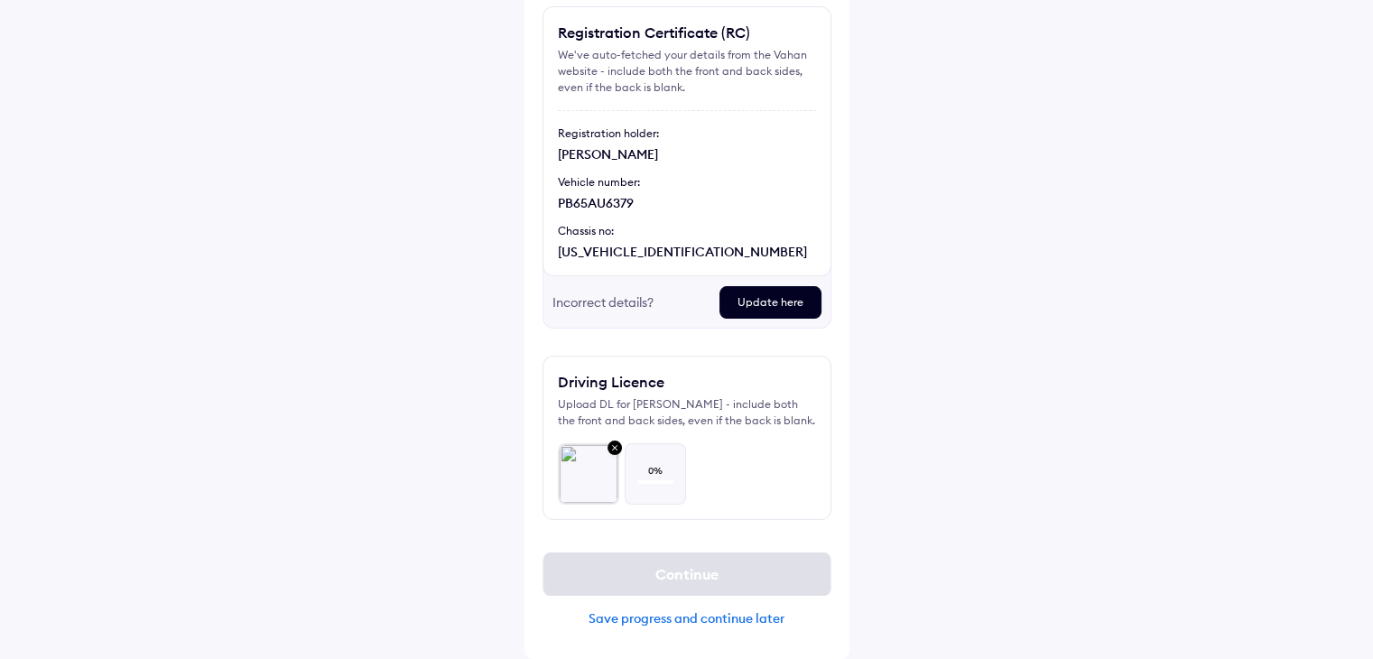
scroll to position [150, 0]
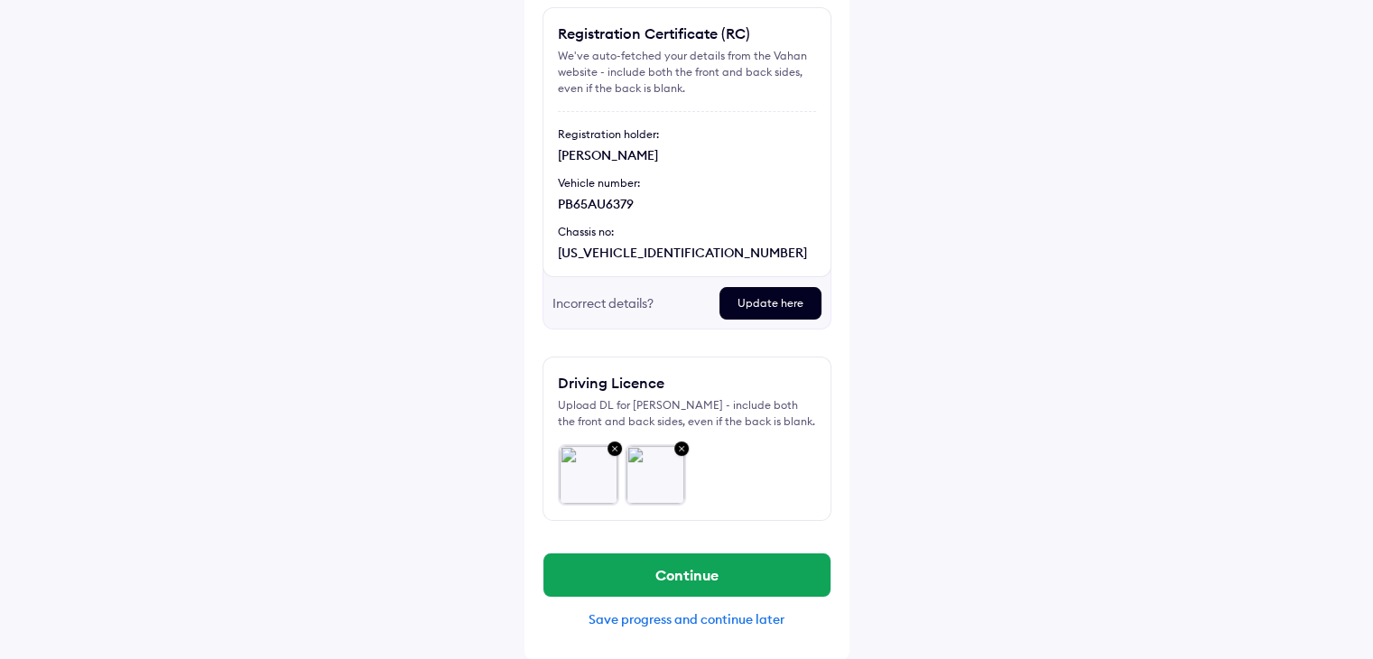
click at [988, 519] on div "Help Upload important documents Registration Certificate (RC) We've auto-fetche…" at bounding box center [686, 254] width 1373 height 809
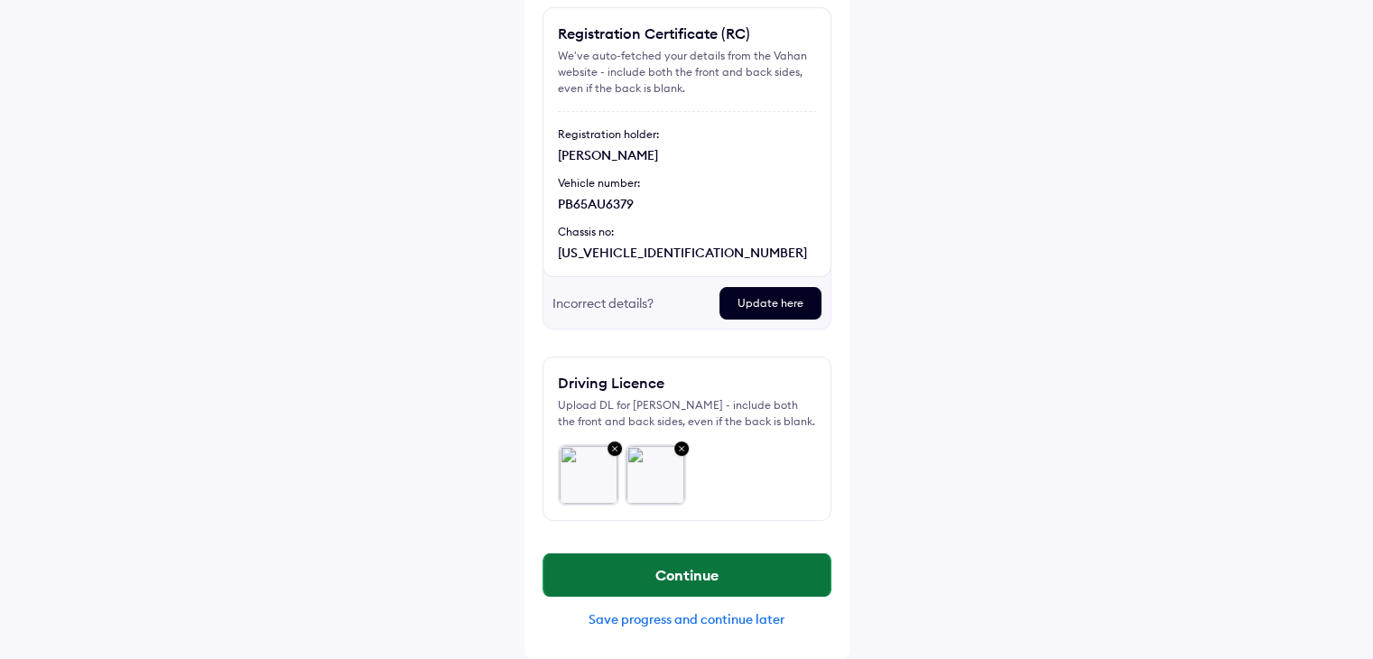
click at [697, 555] on button "Continue" at bounding box center [686, 574] width 287 height 43
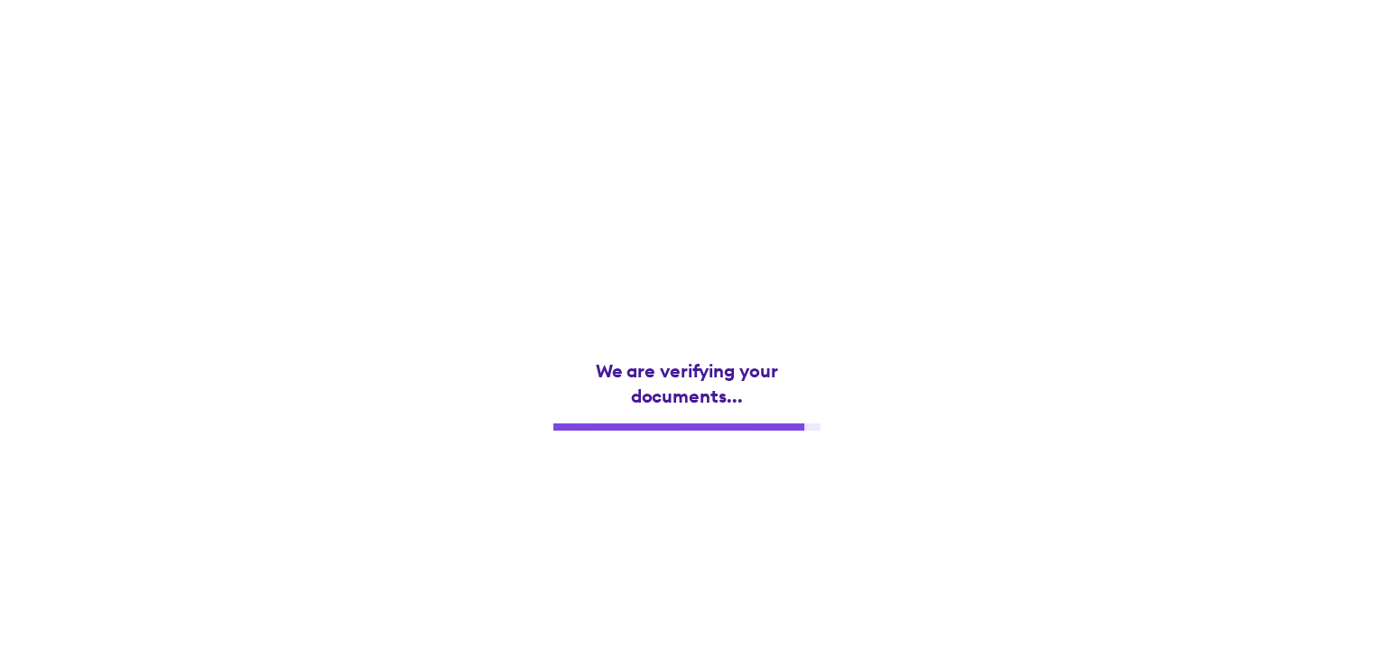
scroll to position [0, 0]
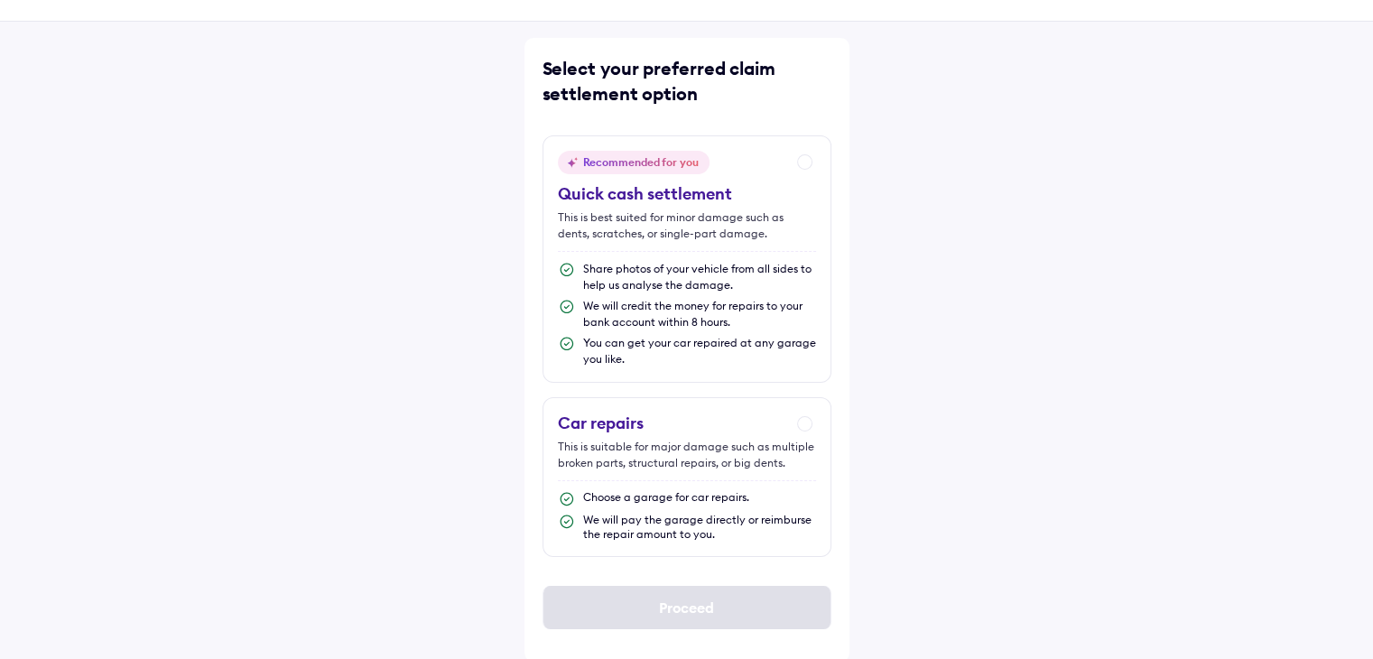
scroll to position [49, 0]
click at [805, 421] on div "Car repairs This is suitable for major damage such as multiple broken parts, st…" at bounding box center [686, 475] width 289 height 160
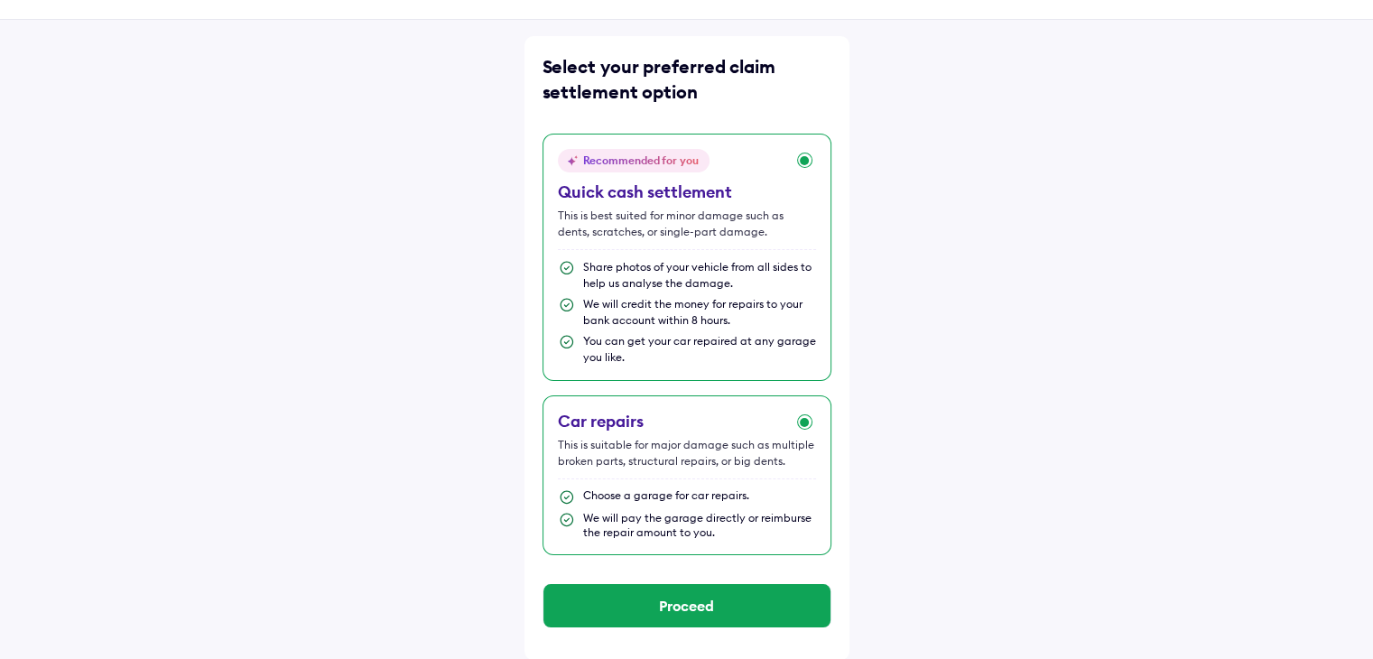
click at [803, 160] on div "Recommended for you Quick cash settlement This is best suited for minor damage …" at bounding box center [686, 257] width 289 height 247
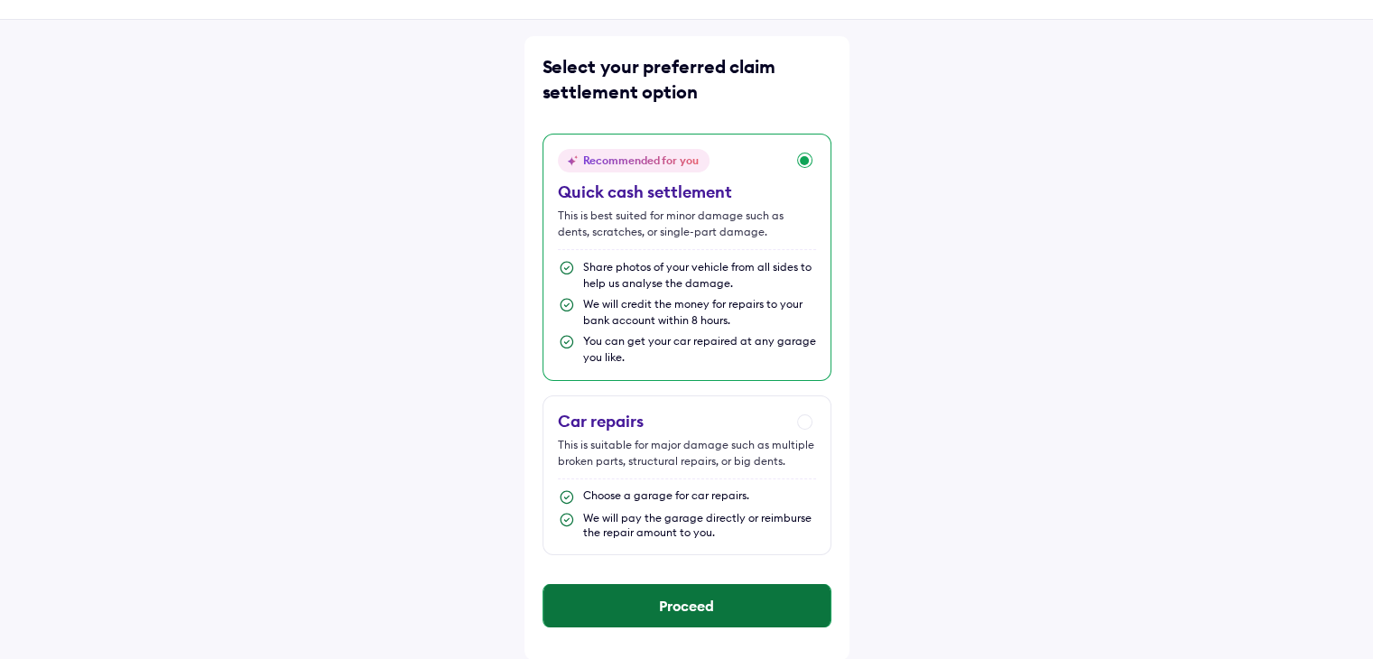
click at [701, 596] on button "Proceed" at bounding box center [686, 605] width 287 height 43
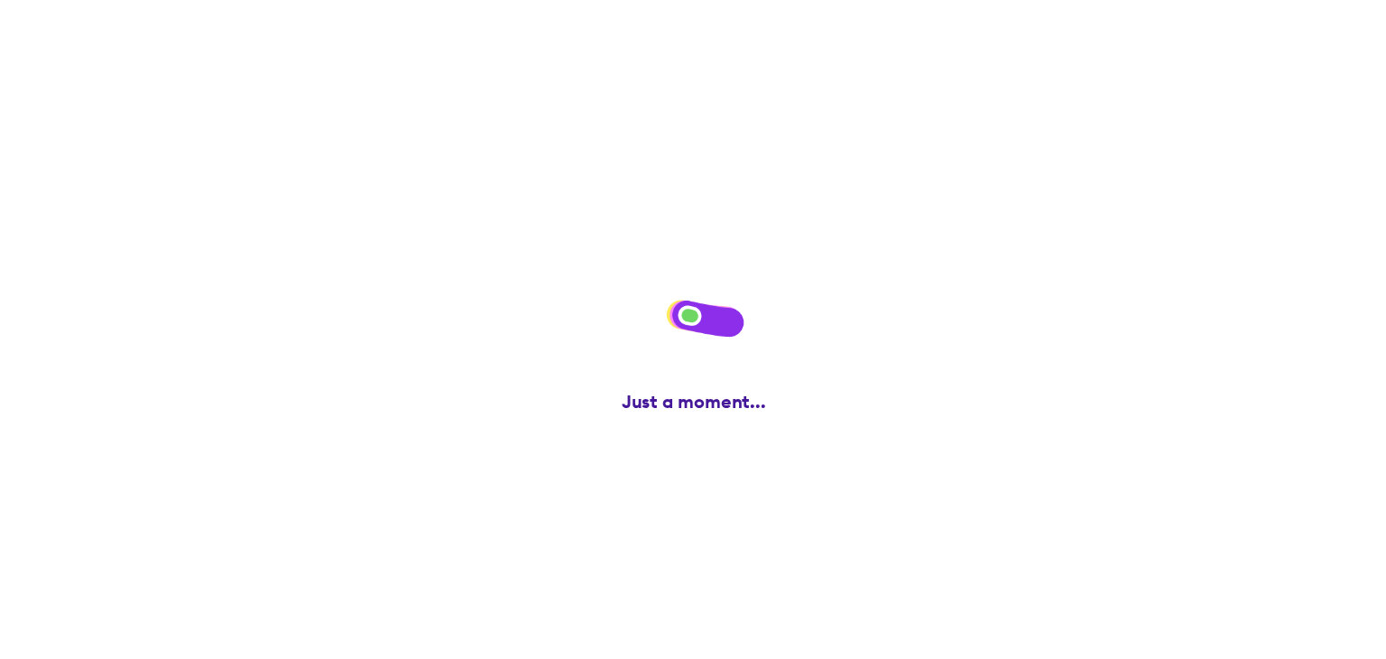
scroll to position [0, 0]
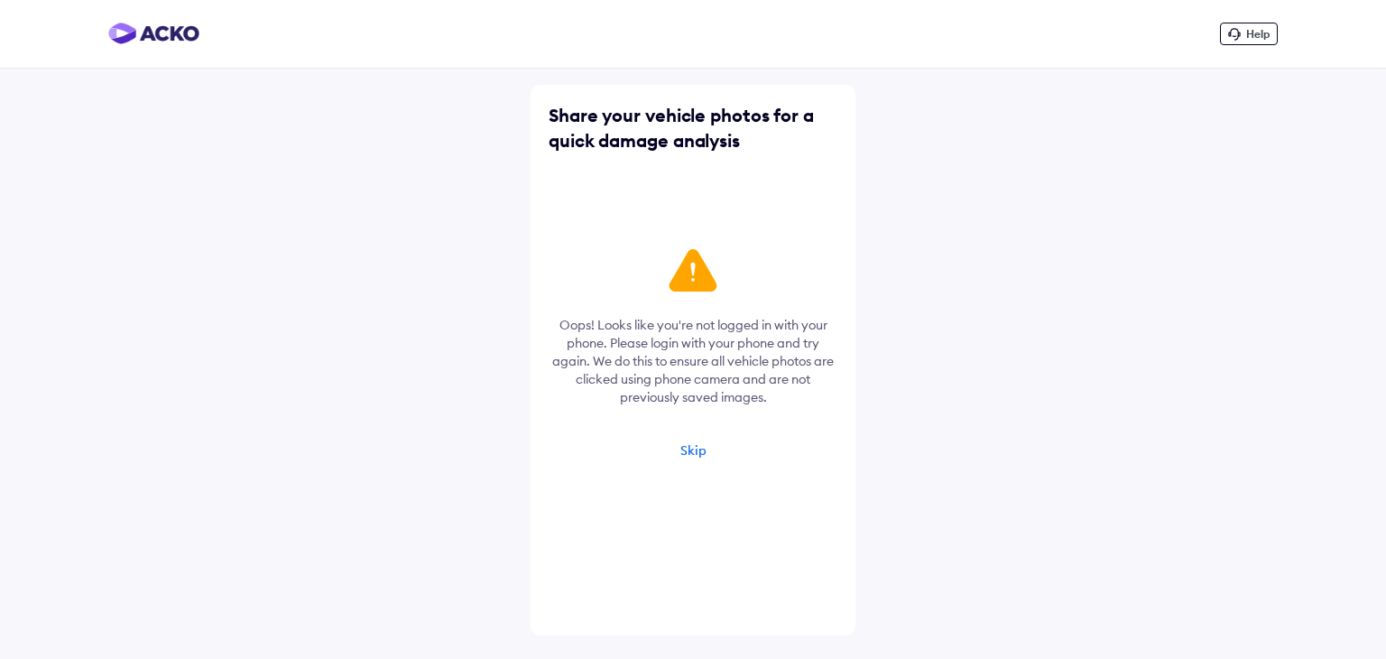
click at [697, 452] on div "Skip" at bounding box center [693, 450] width 26 height 16
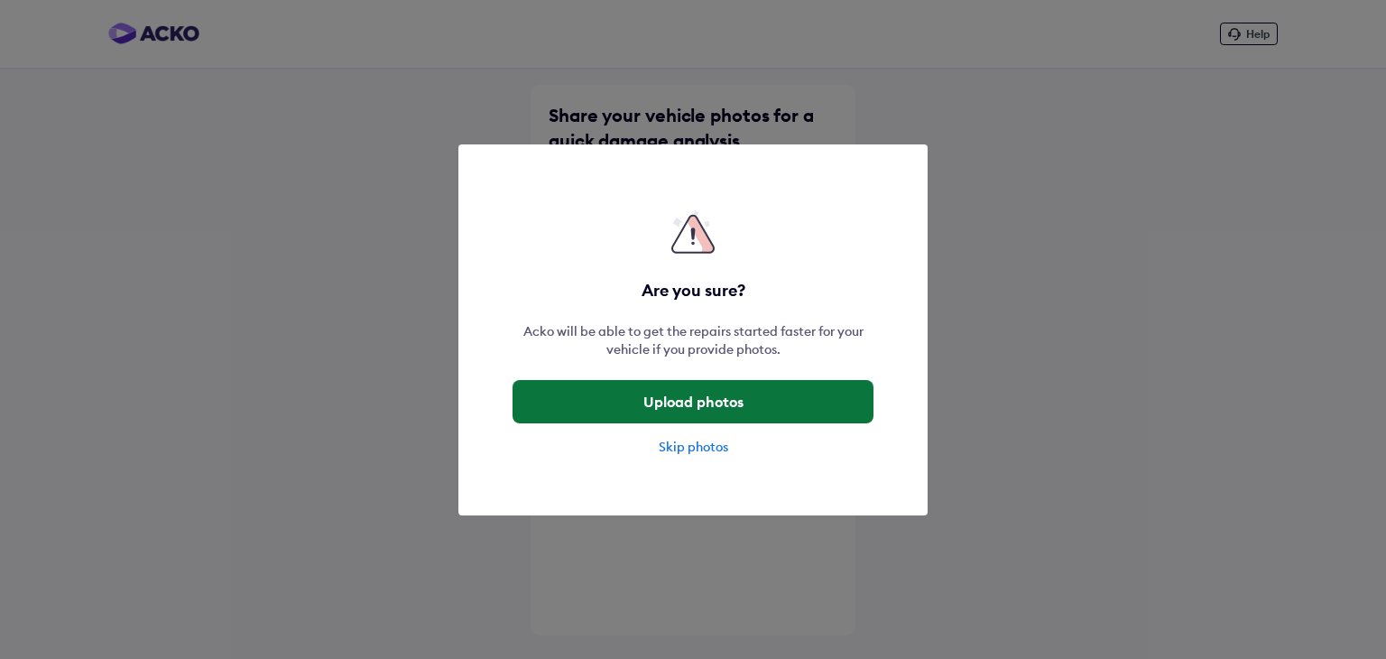
click at [733, 415] on button "Upload photos" at bounding box center [693, 401] width 361 height 43
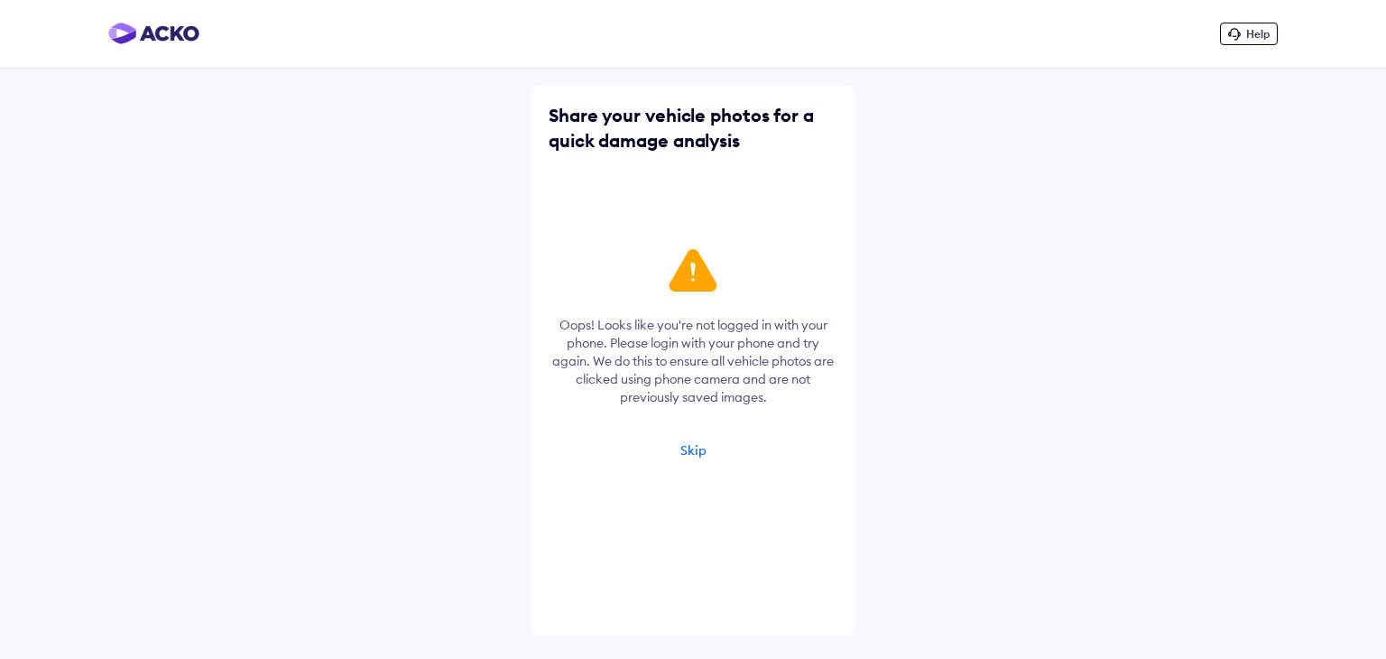
click at [700, 455] on div "Skip" at bounding box center [693, 450] width 26 height 16
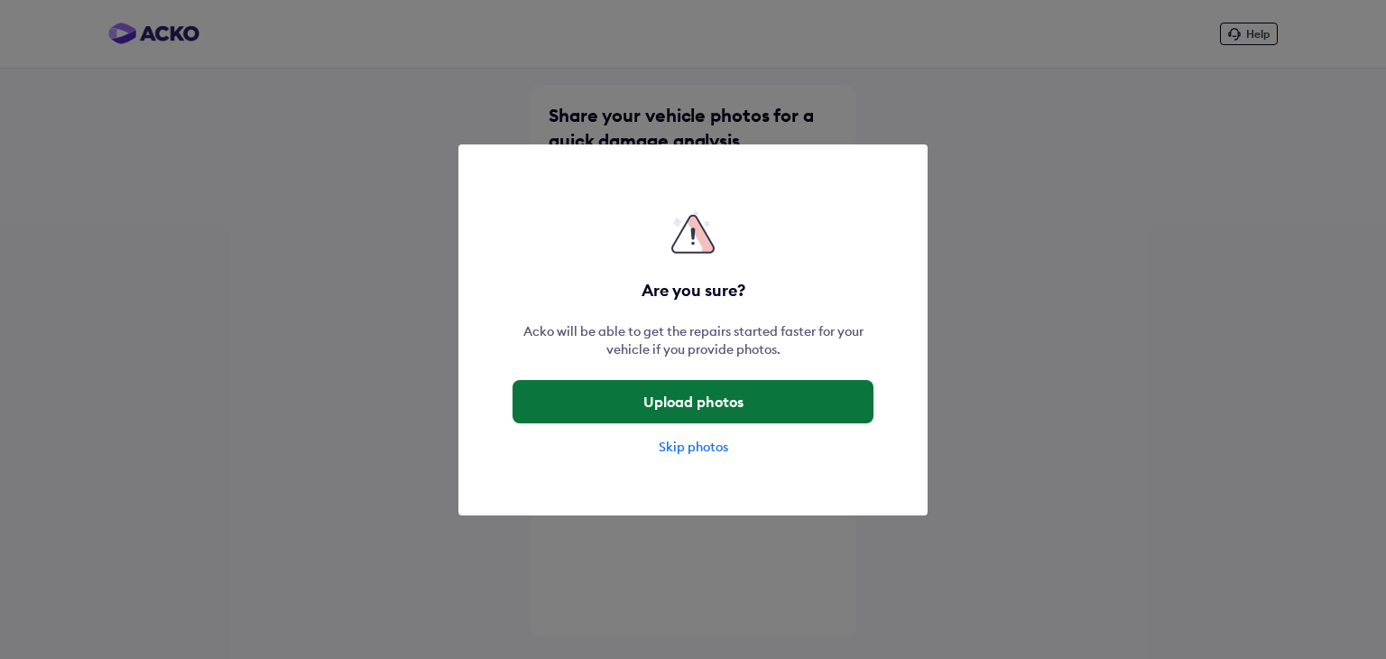
click at [693, 402] on button "Upload photos" at bounding box center [693, 401] width 361 height 43
